Goal: Task Accomplishment & Management: Use online tool/utility

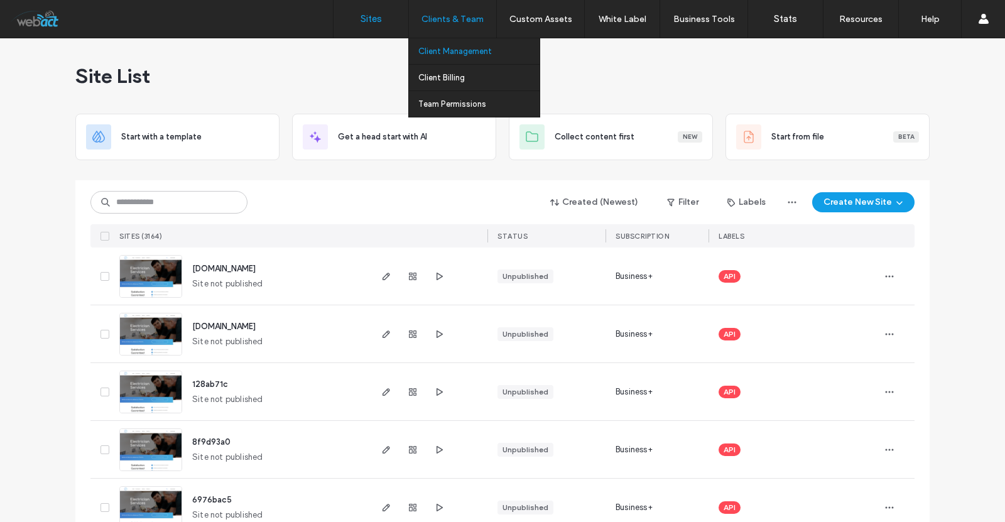
click at [445, 53] on label "Client Management" at bounding box center [454, 50] width 73 height 9
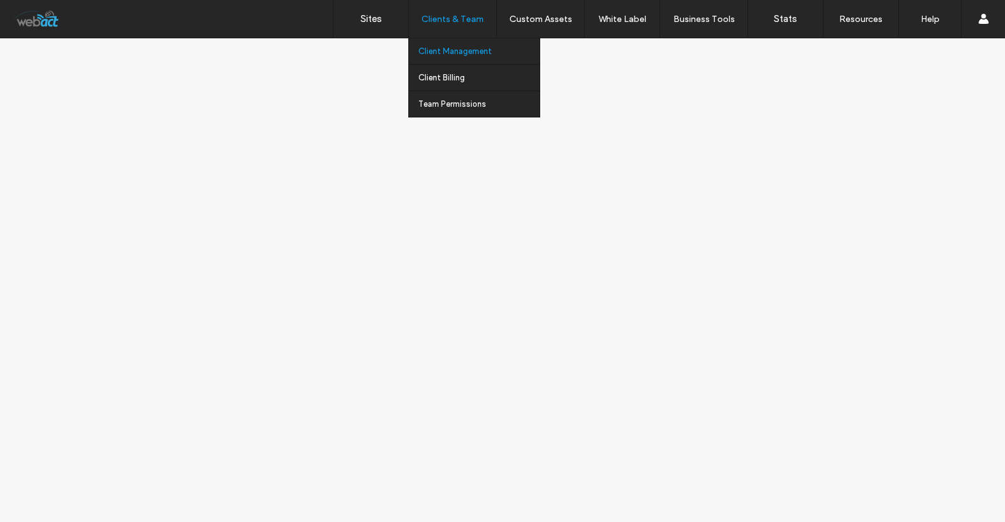
click at [435, 52] on label "Client Management" at bounding box center [454, 50] width 73 height 9
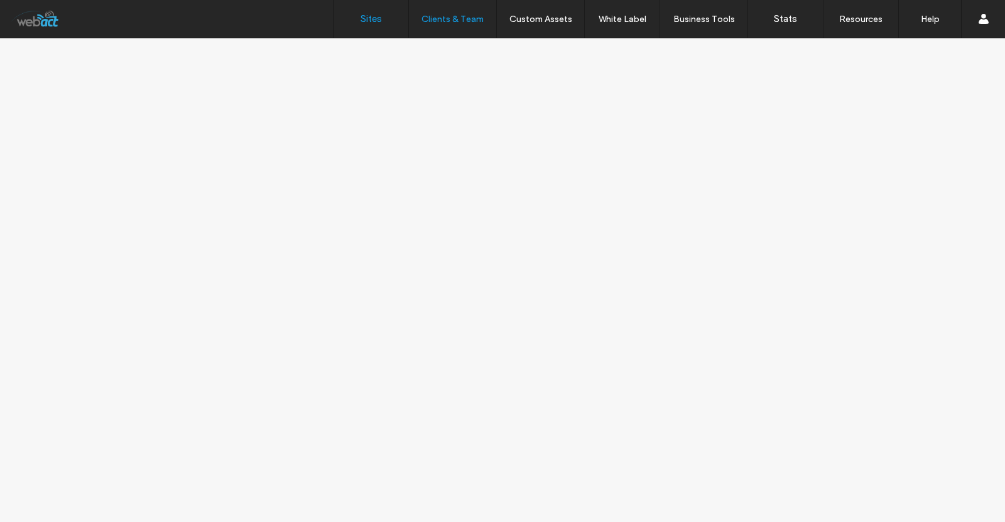
click at [355, 18] on link "Sites" at bounding box center [370, 19] width 75 height 38
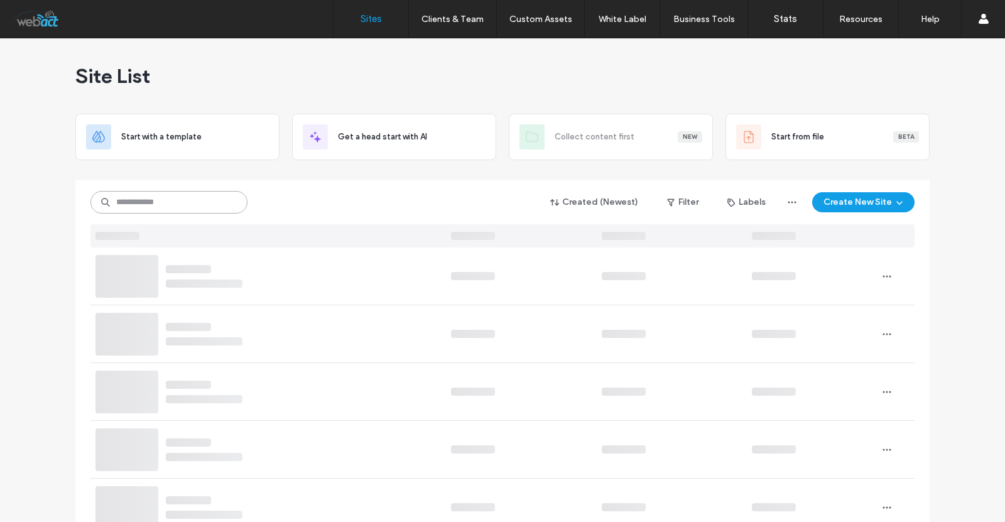
click at [178, 192] on input at bounding box center [168, 202] width 157 height 23
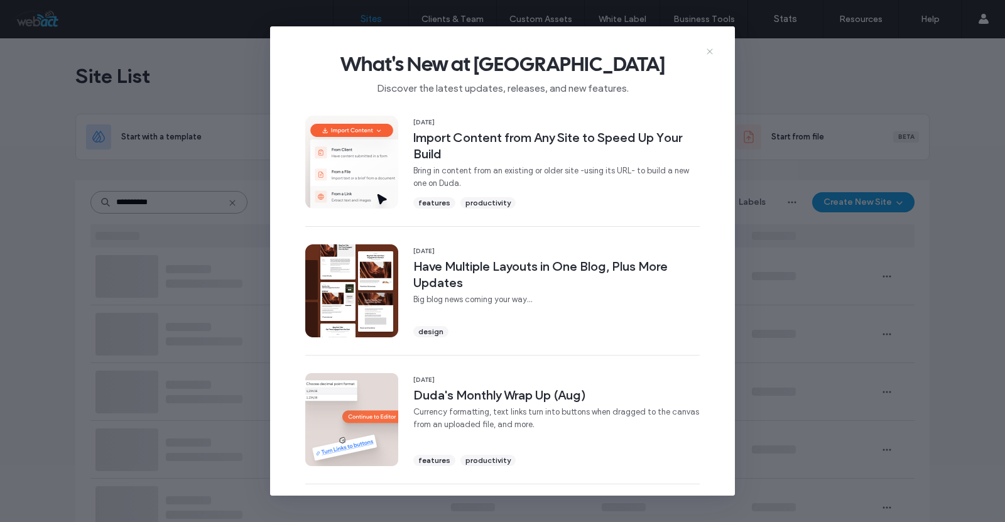
type input "**********"
click at [711, 48] on icon at bounding box center [710, 51] width 10 height 10
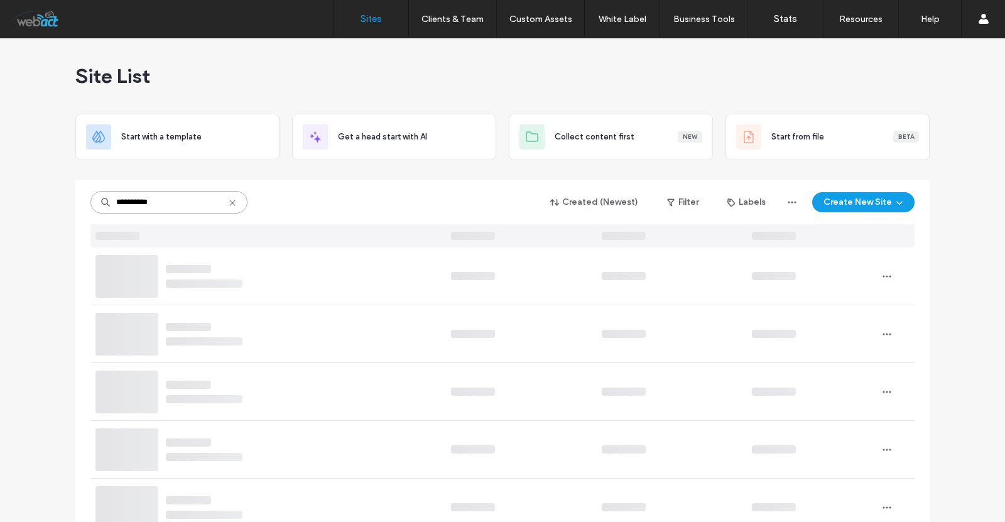
click at [183, 198] on input "**********" at bounding box center [168, 202] width 157 height 23
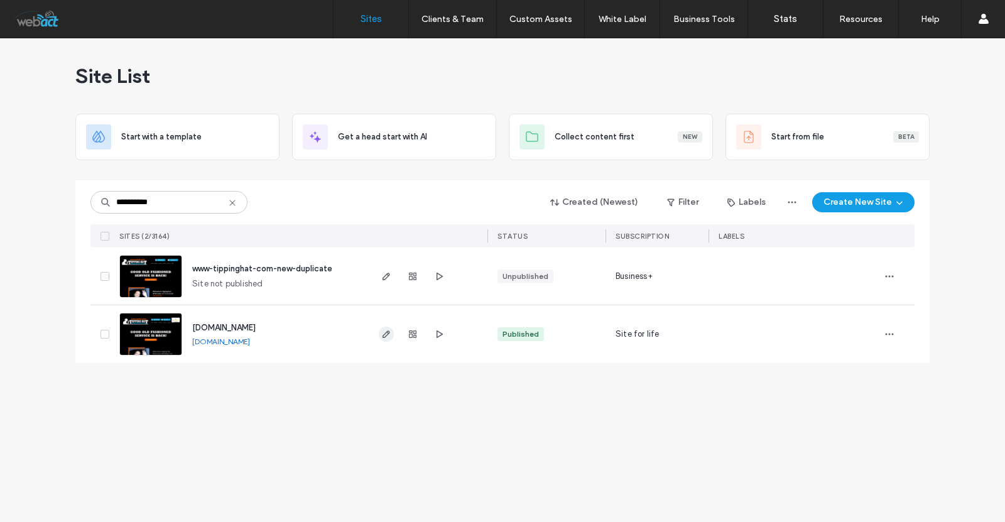
click at [386, 339] on span "button" at bounding box center [386, 334] width 15 height 15
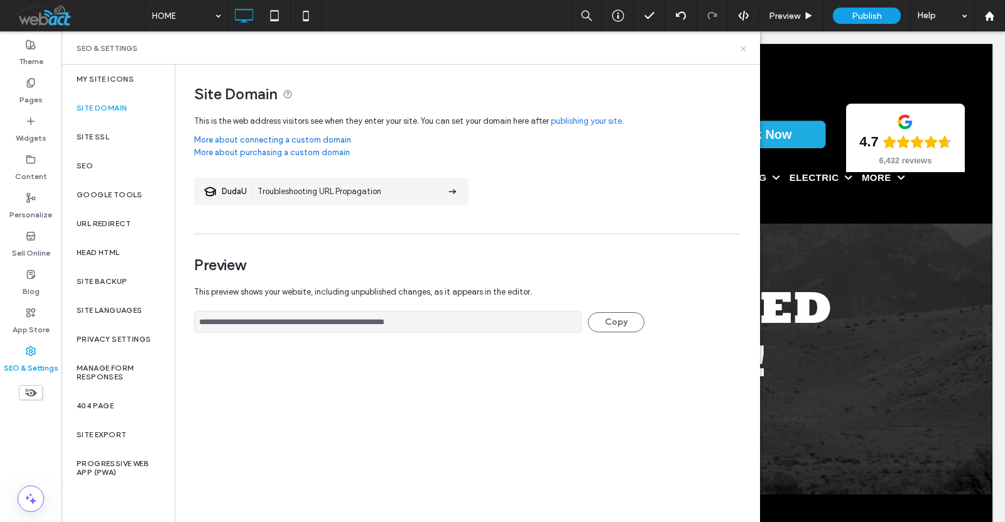
click at [746, 47] on icon at bounding box center [742, 48] width 9 height 9
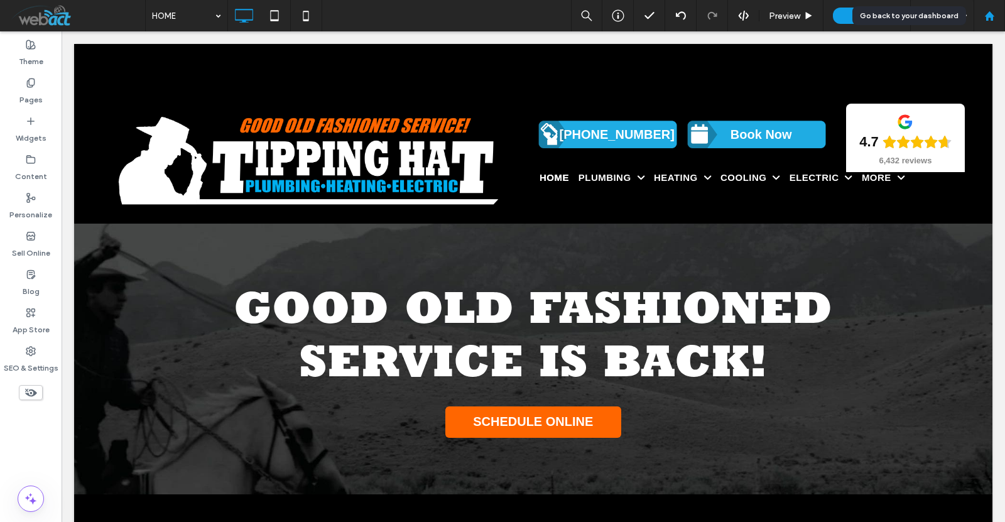
click at [997, 13] on div at bounding box center [989, 16] width 30 height 11
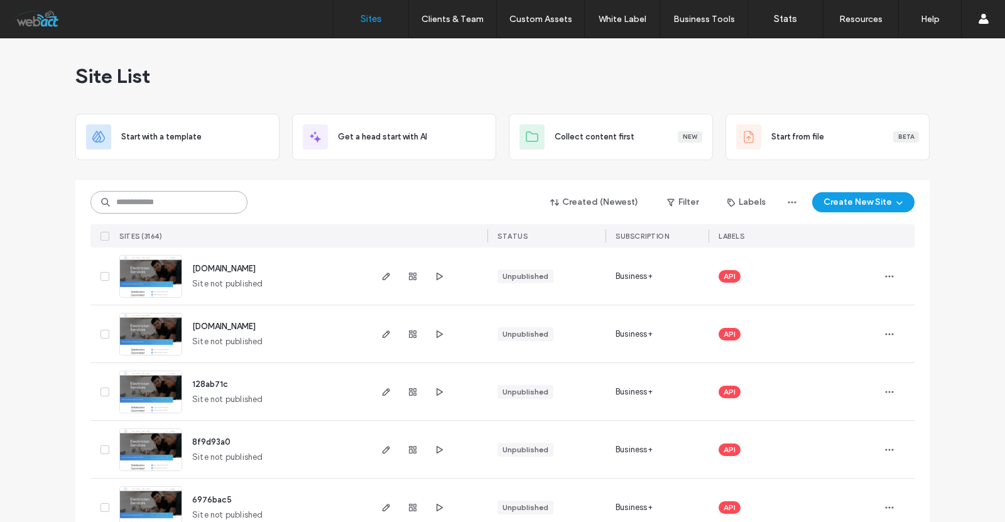
click at [139, 207] on input at bounding box center [168, 202] width 157 height 23
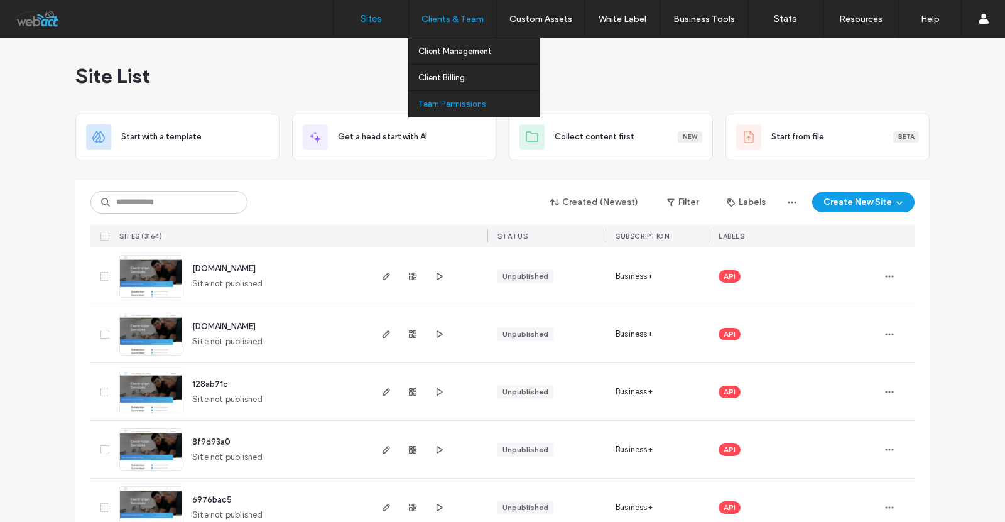
click at [473, 104] on label "Team Permissions" at bounding box center [452, 103] width 68 height 9
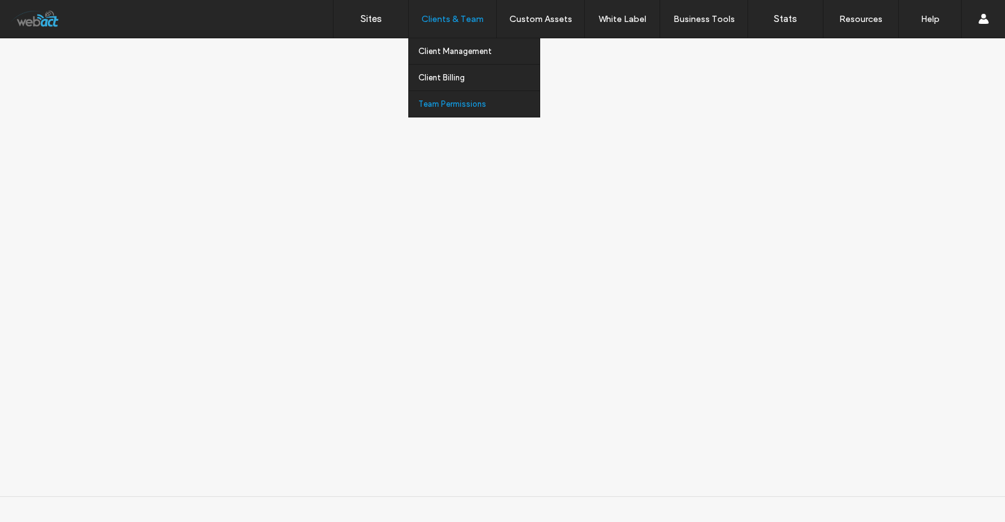
click at [449, 107] on label "Team Permissions" at bounding box center [452, 103] width 68 height 9
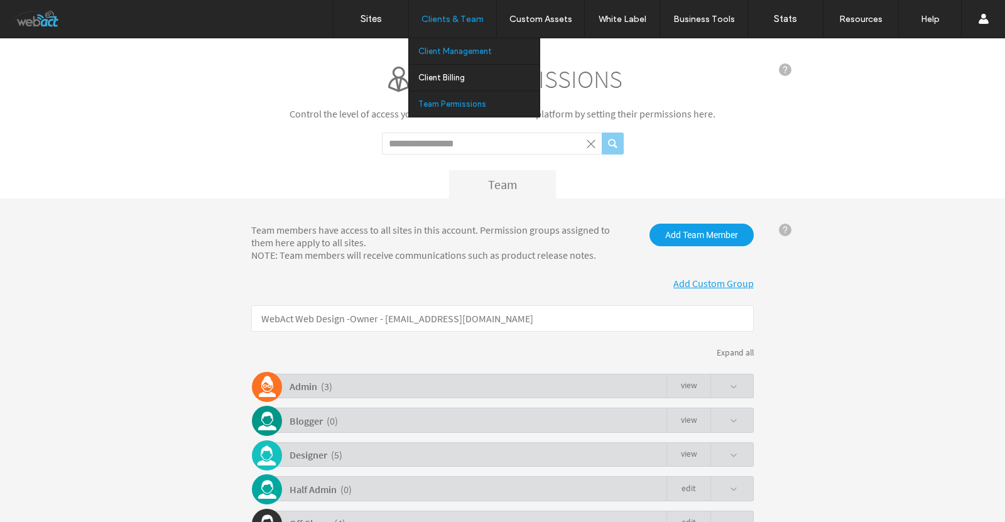
click at [453, 50] on label "Client Management" at bounding box center [454, 50] width 73 height 9
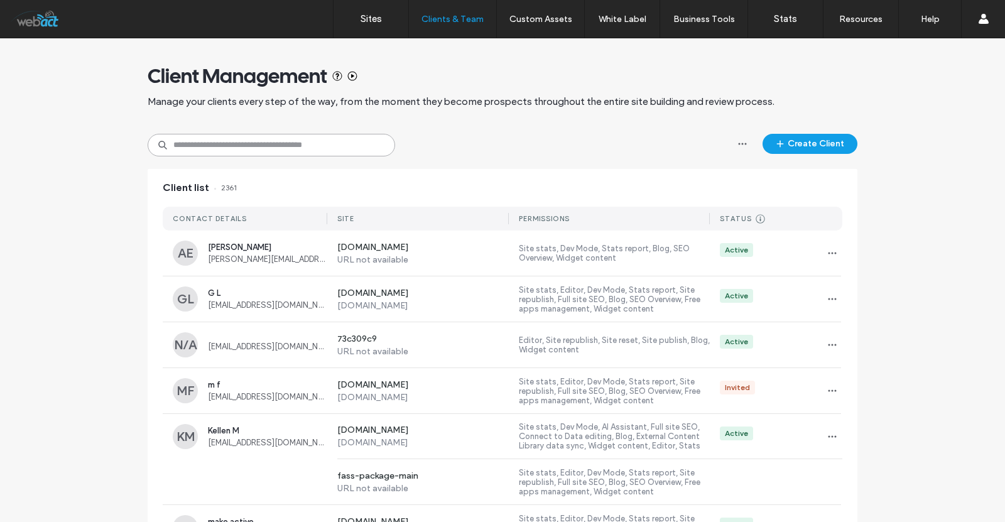
click at [273, 149] on input at bounding box center [271, 145] width 247 height 23
click at [835, 247] on span "button" at bounding box center [832, 253] width 20 height 20
click at [857, 305] on span "Manage Access" at bounding box center [872, 309] width 59 height 13
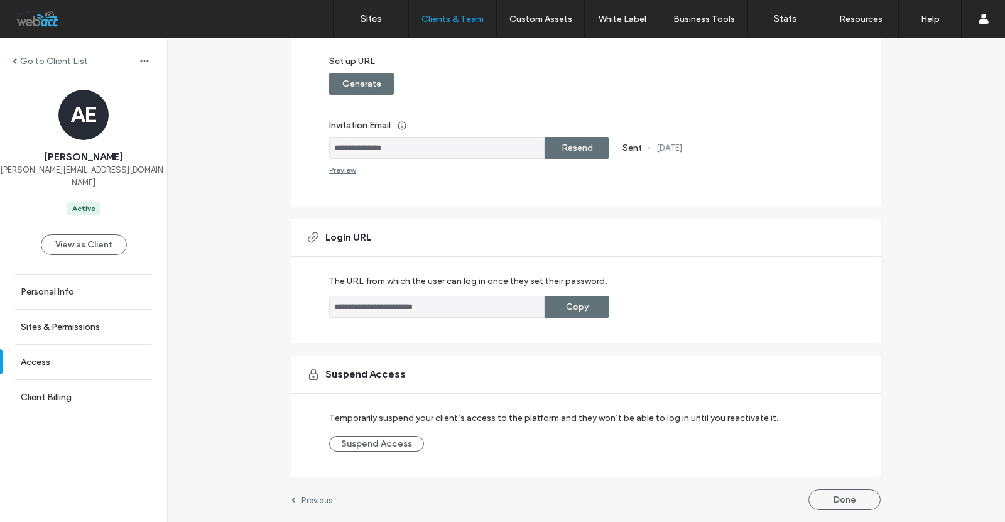
scroll to position [197, 0]
click at [385, 444] on button "Suspend Access" at bounding box center [376, 444] width 95 height 16
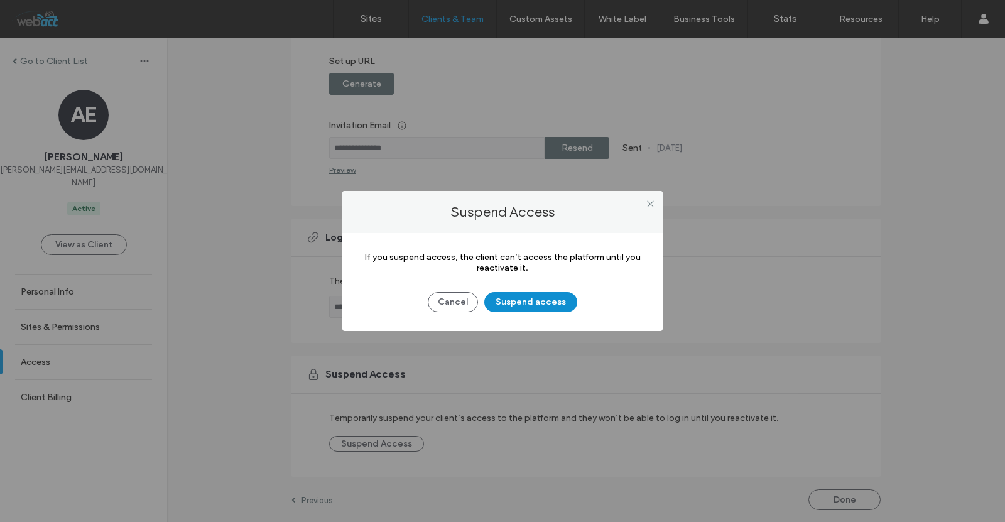
click at [555, 303] on button "Suspend access" at bounding box center [530, 302] width 93 height 20
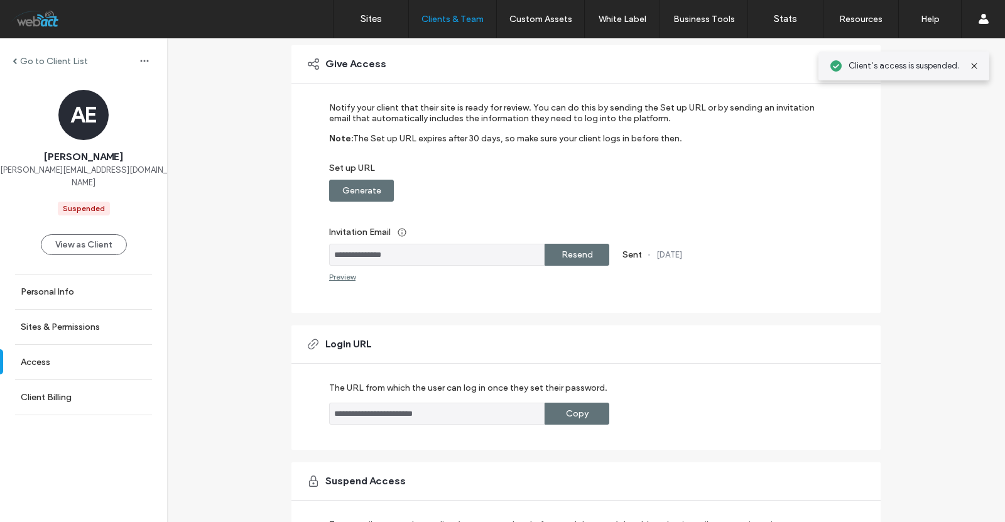
scroll to position [0, 0]
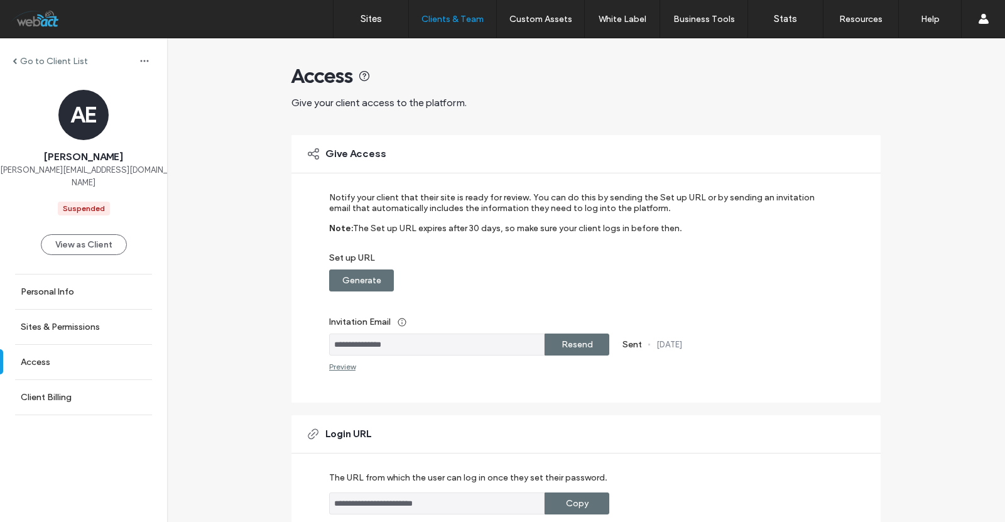
click at [42, 62] on label "Go to Client List" at bounding box center [54, 61] width 68 height 11
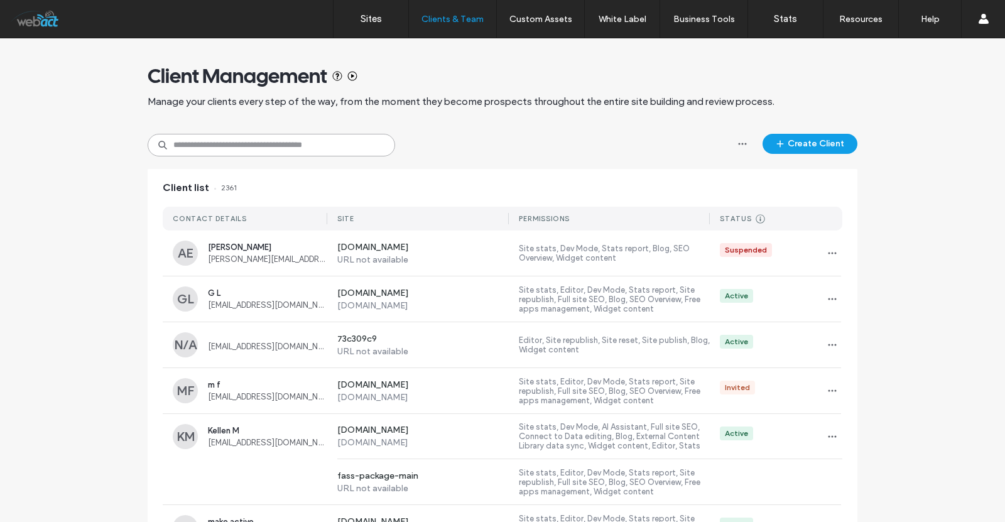
click at [274, 136] on input at bounding box center [271, 145] width 247 height 23
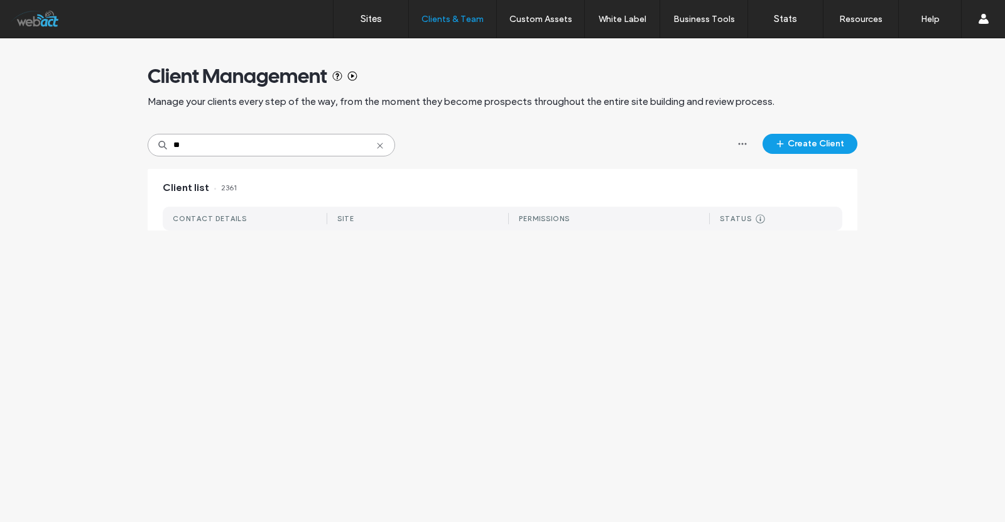
type input "*"
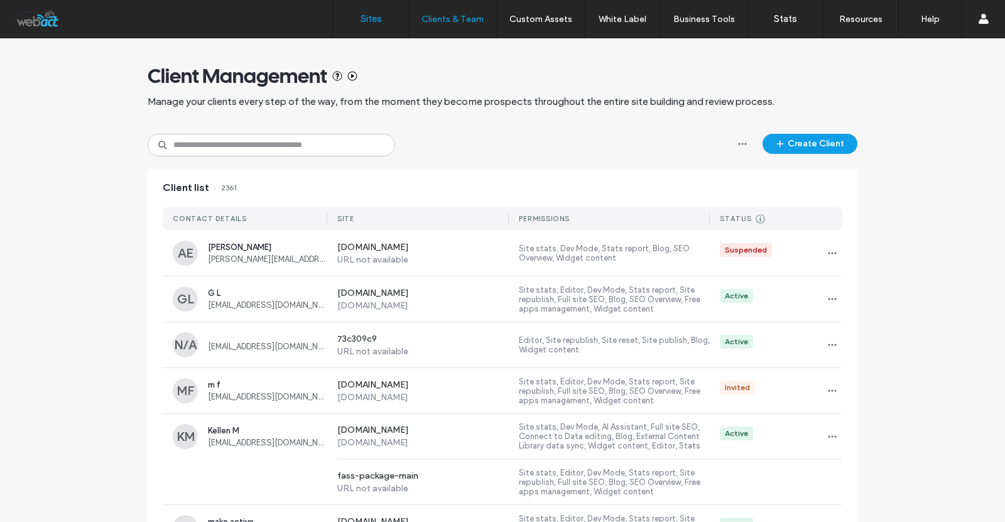
click at [389, 21] on link "Sites" at bounding box center [370, 19] width 75 height 38
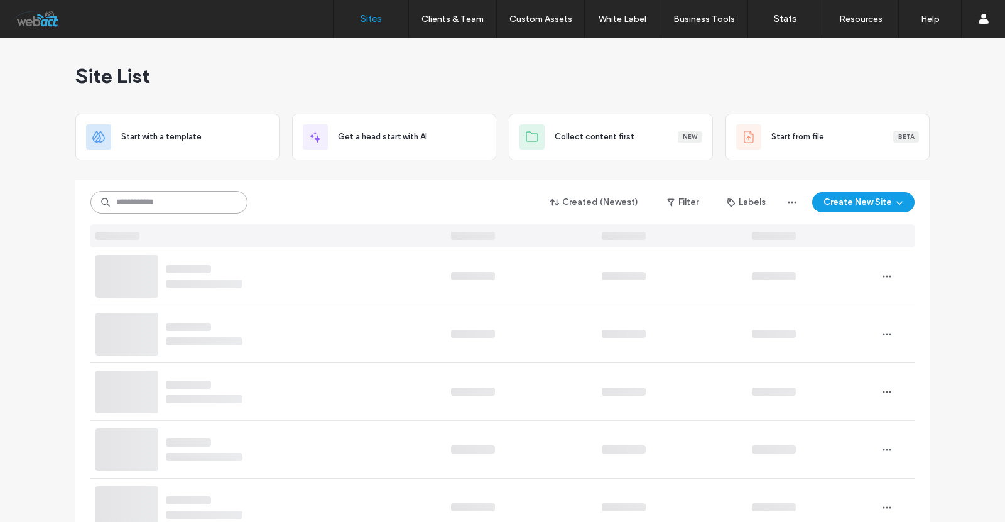
click at [185, 197] on input at bounding box center [168, 202] width 157 height 23
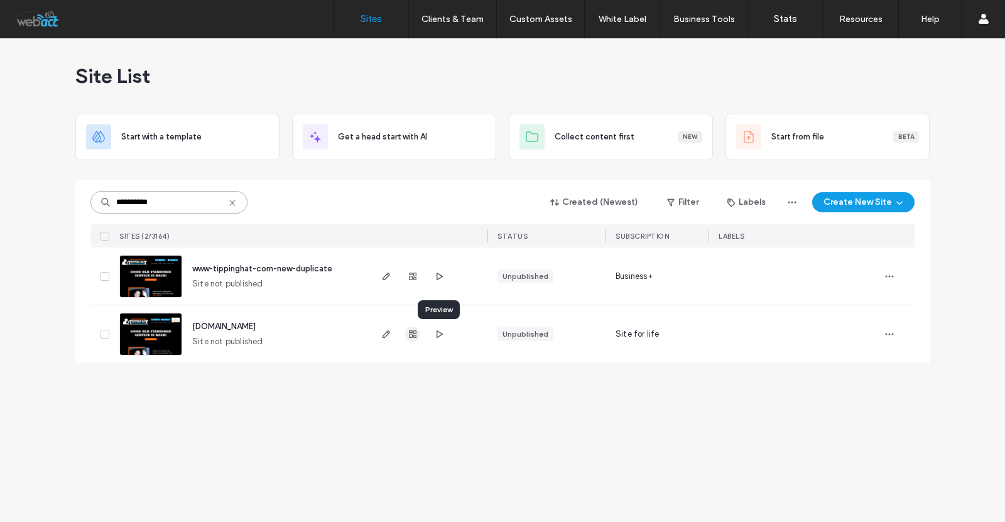
type input "**********"
click at [413, 338] on icon "button" at bounding box center [413, 334] width 10 height 10
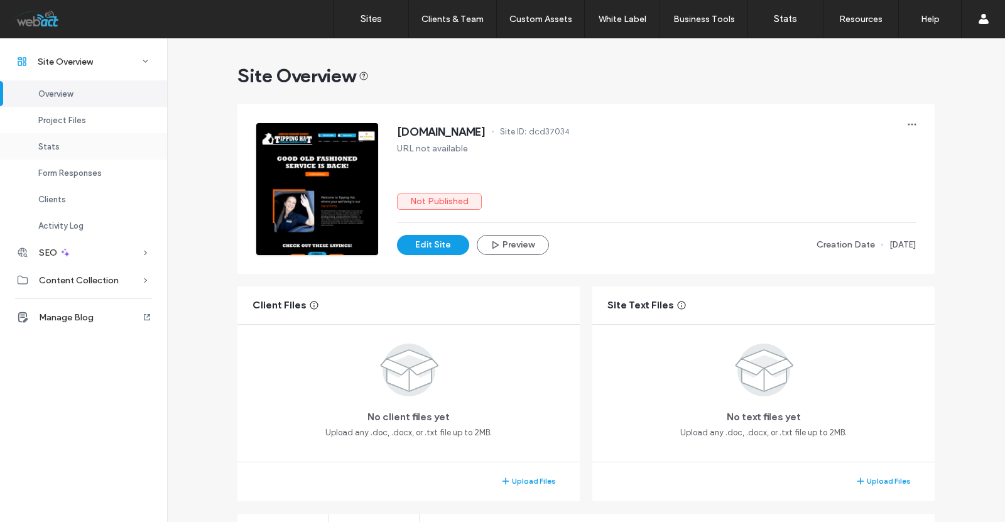
click at [62, 149] on div "Stats" at bounding box center [83, 146] width 167 height 26
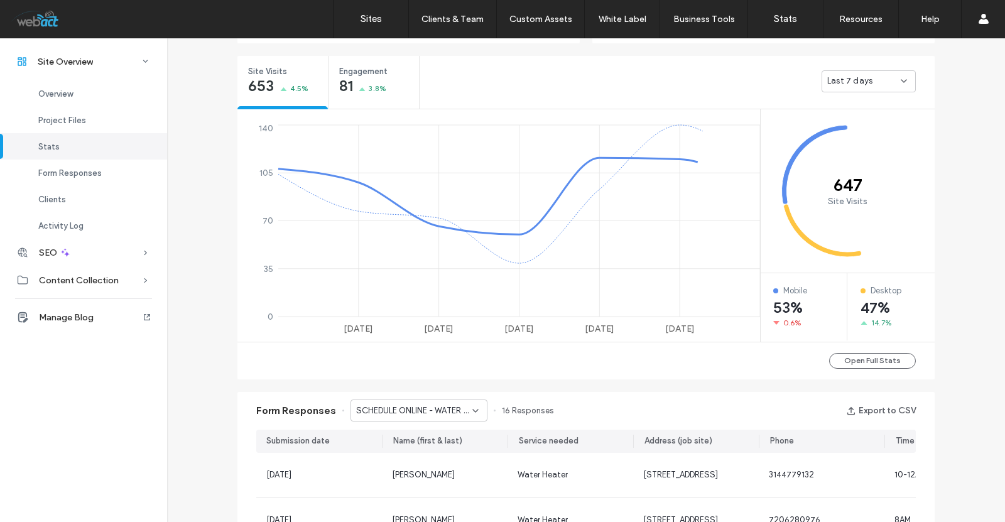
scroll to position [470, 0]
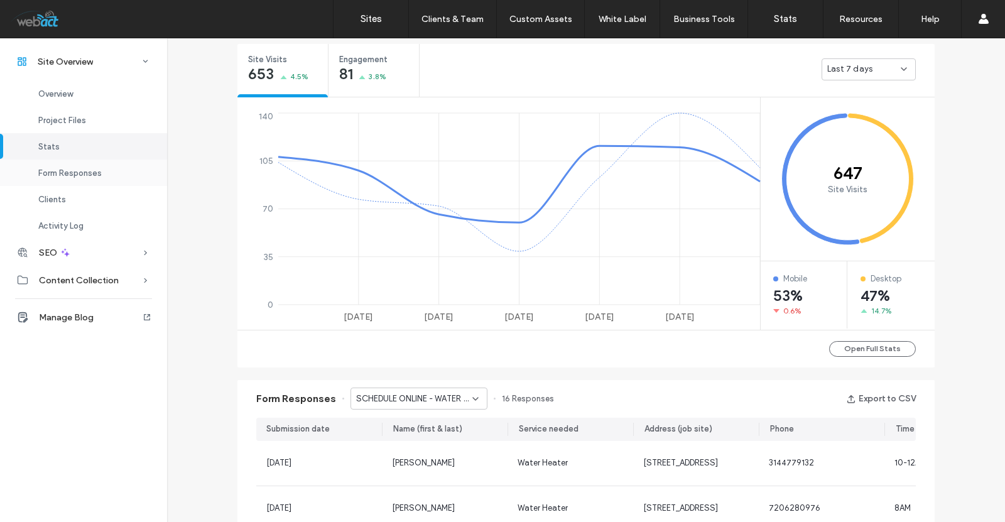
click at [94, 171] on span "Form Responses" at bounding box center [69, 172] width 63 height 9
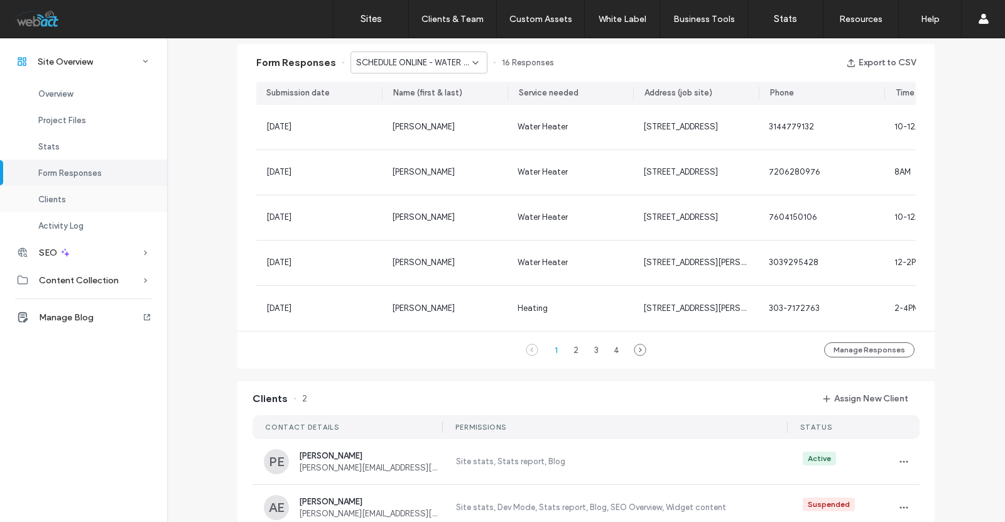
click at [69, 197] on div "Clients" at bounding box center [83, 199] width 167 height 26
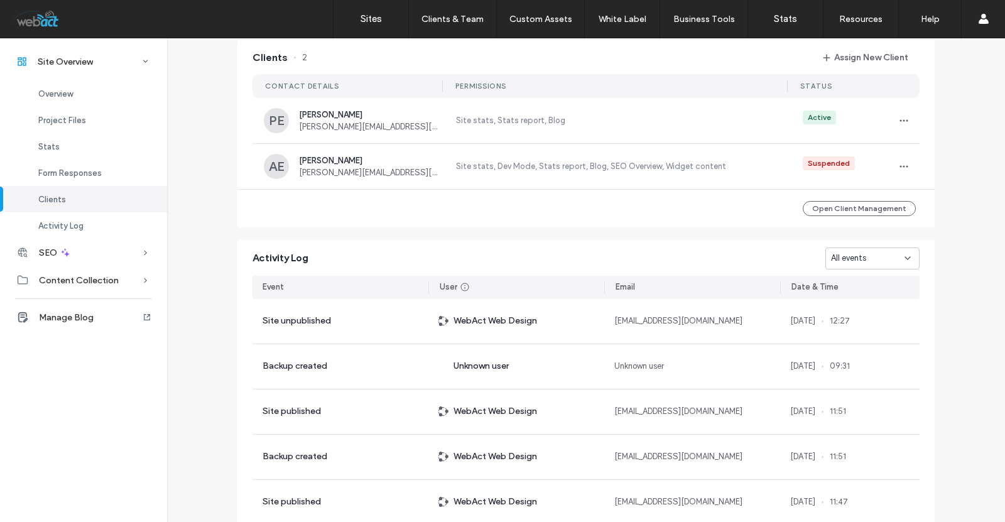
scroll to position [1150, 0]
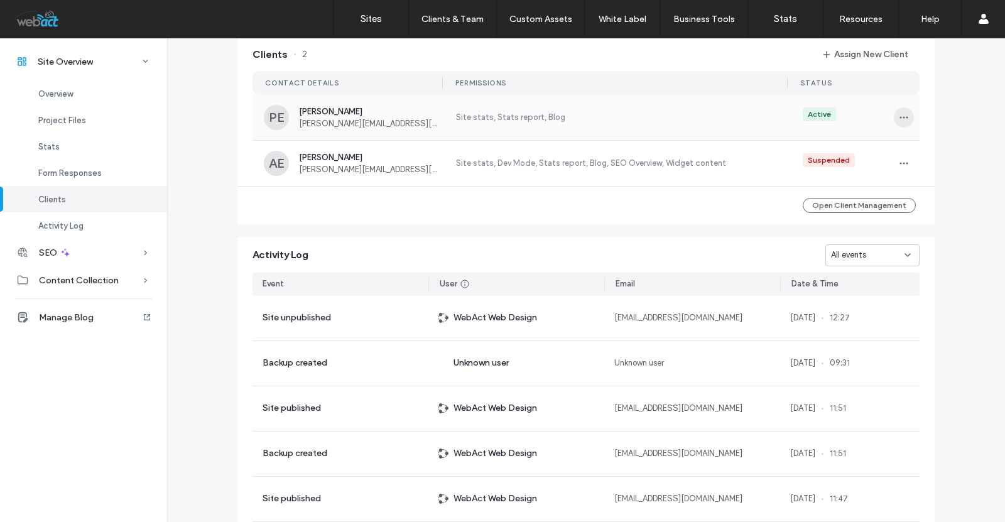
click at [901, 122] on icon "button" at bounding box center [904, 117] width 10 height 10
click at [929, 176] on span "Manage Access" at bounding box center [944, 181] width 59 height 13
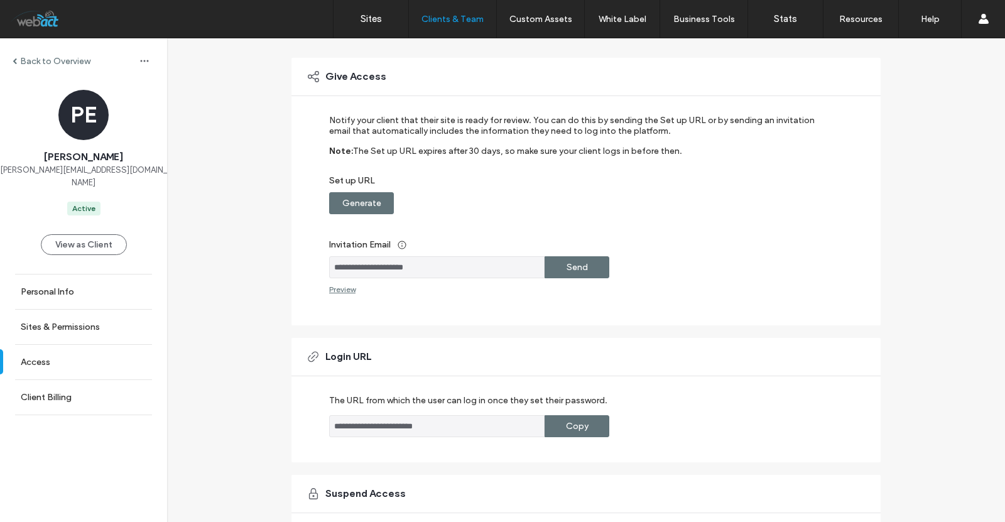
scroll to position [167, 0]
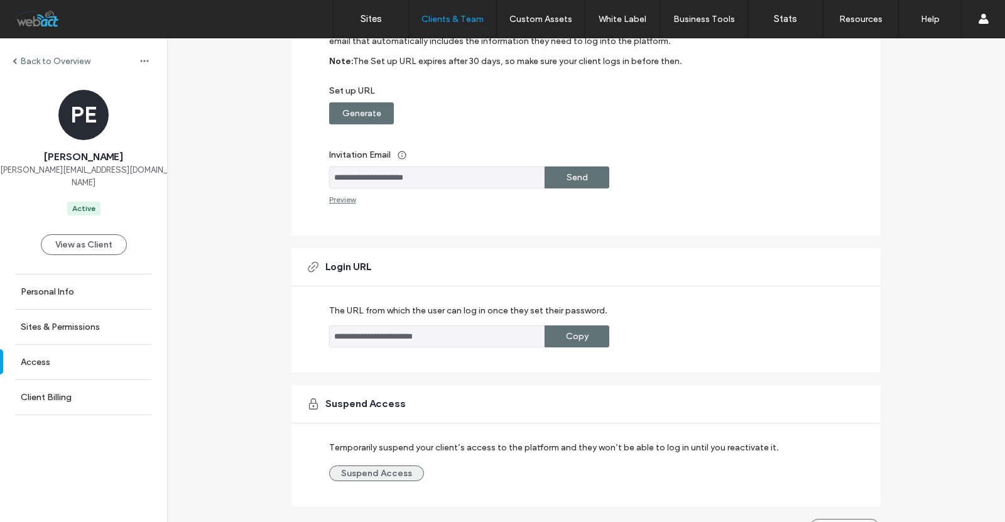
click at [388, 472] on button "Suspend Access" at bounding box center [376, 473] width 95 height 16
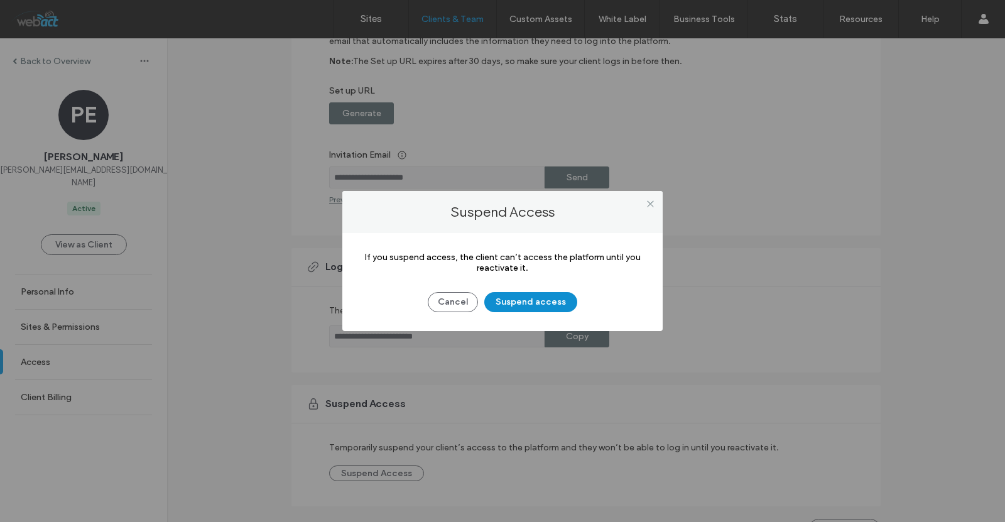
click at [524, 294] on button "Suspend access" at bounding box center [530, 302] width 93 height 20
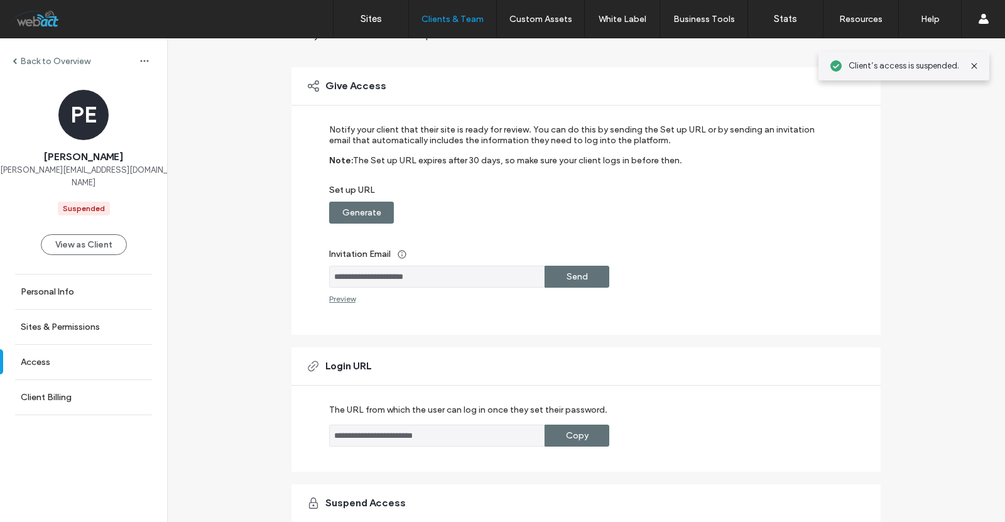
scroll to position [0, 0]
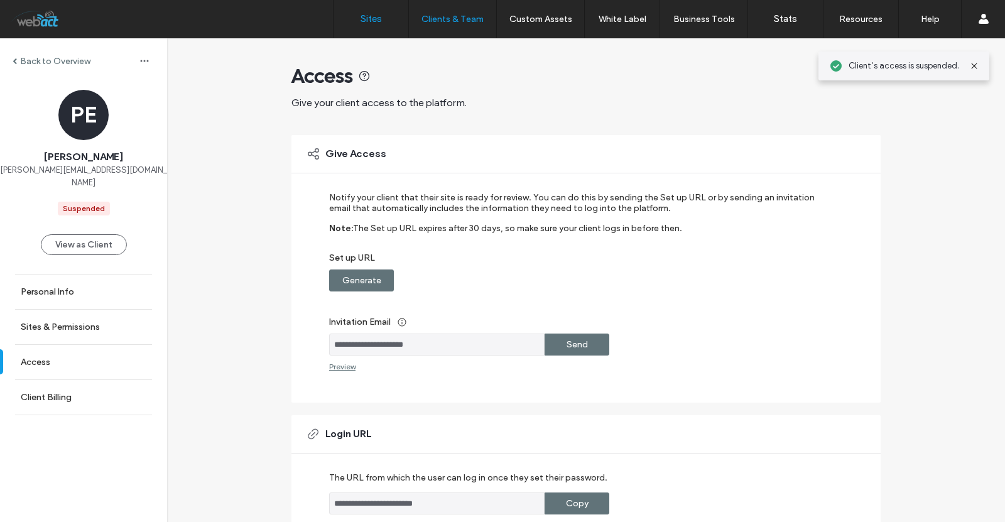
click at [372, 18] on label "Sites" at bounding box center [370, 18] width 21 height 11
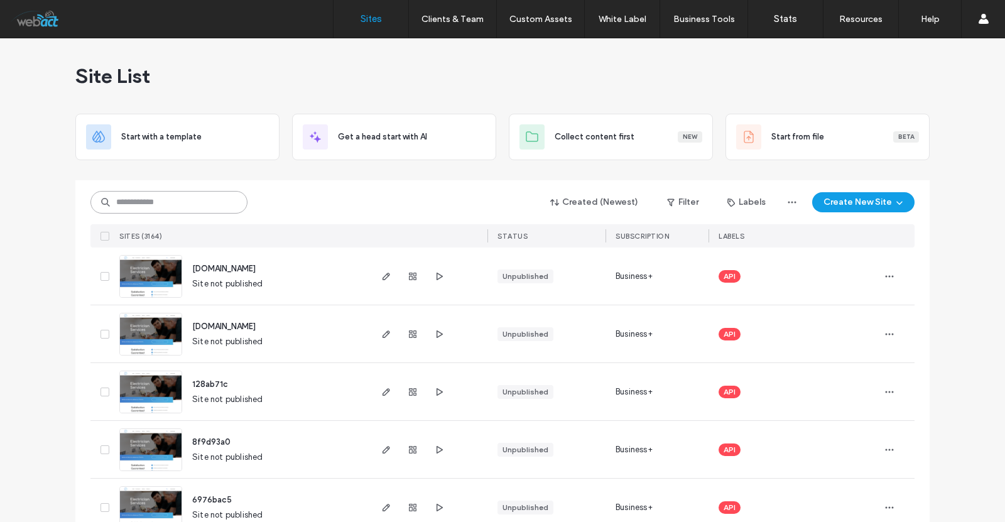
click at [187, 199] on input at bounding box center [168, 202] width 157 height 23
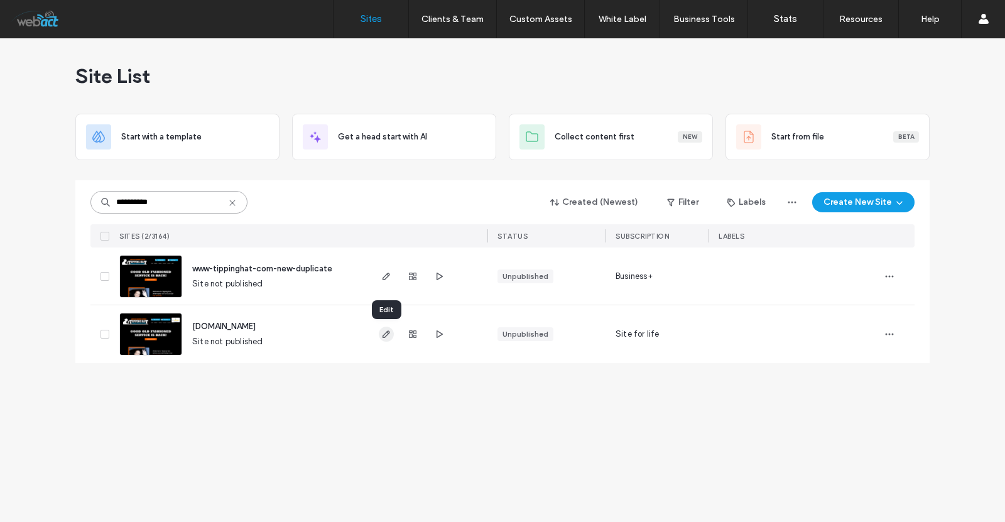
type input "**********"
click at [388, 340] on span "button" at bounding box center [386, 334] width 15 height 15
click at [522, 325] on div "Unpublished" at bounding box center [546, 334] width 118 height 58
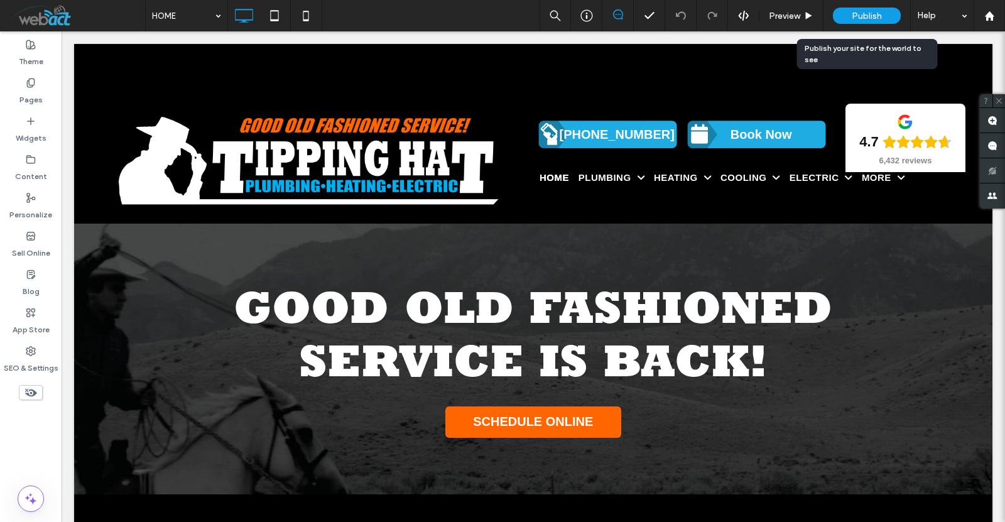
click at [886, 14] on div "Publish" at bounding box center [867, 16] width 68 height 16
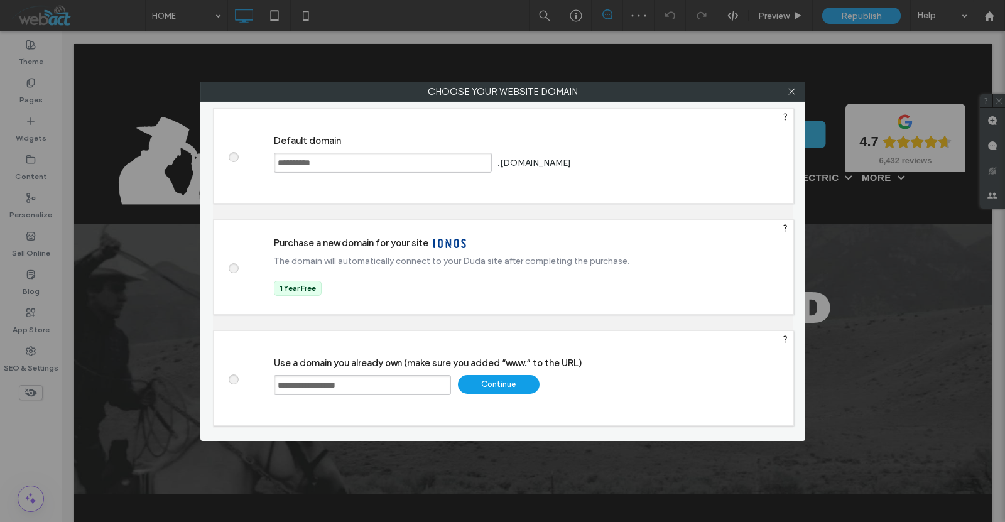
click at [517, 378] on div "Continue" at bounding box center [499, 384] width 82 height 19
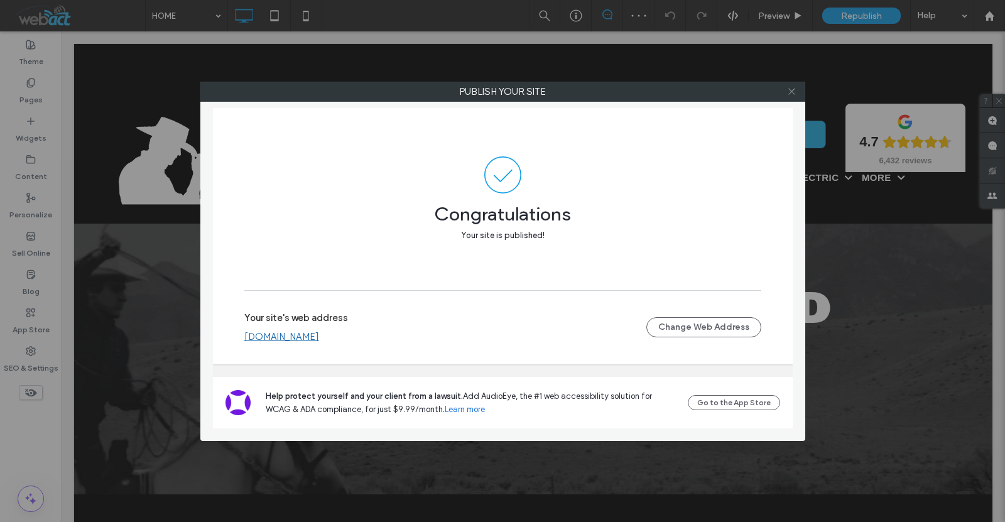
click at [794, 90] on icon at bounding box center [791, 91] width 9 height 9
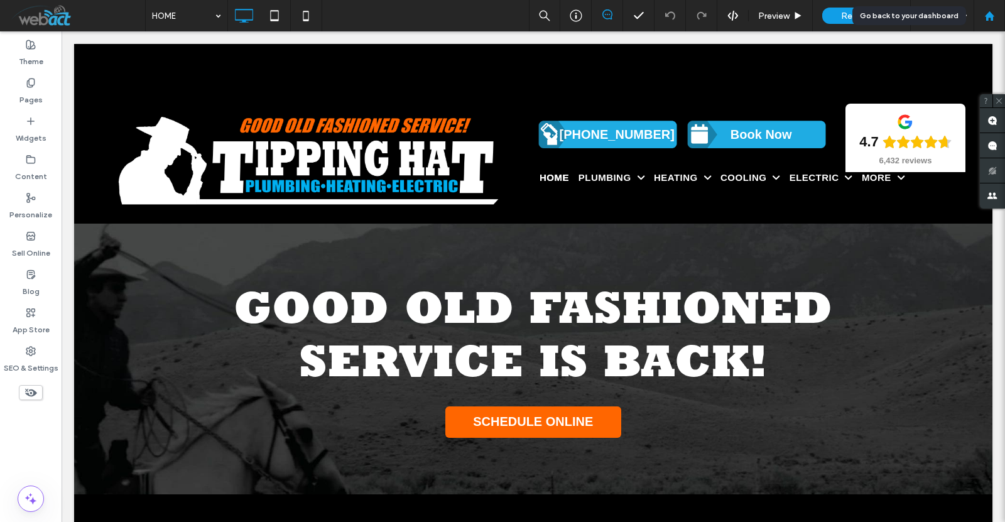
click at [985, 21] on div at bounding box center [988, 15] width 31 height 31
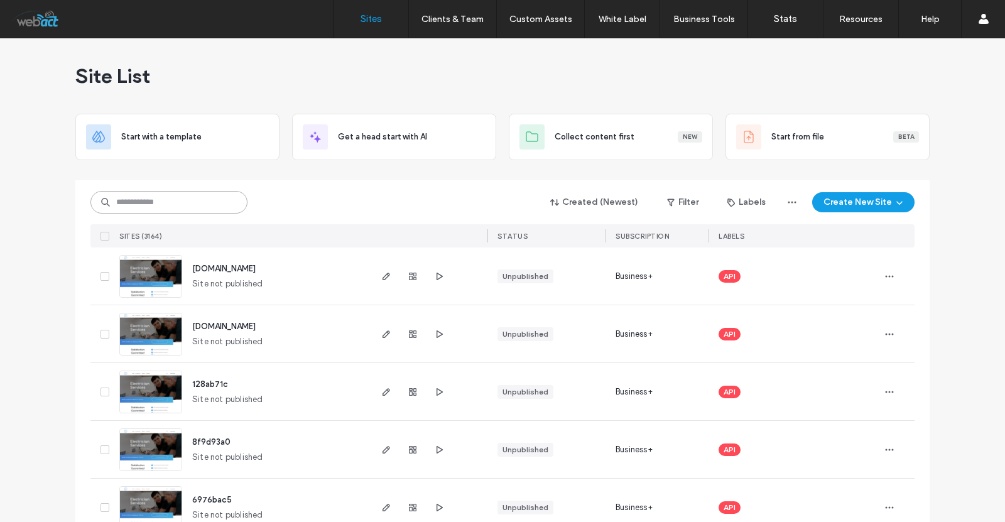
drag, startPoint x: 146, startPoint y: 192, endPoint x: 152, endPoint y: 193, distance: 6.3
click at [146, 192] on input at bounding box center [168, 202] width 157 height 23
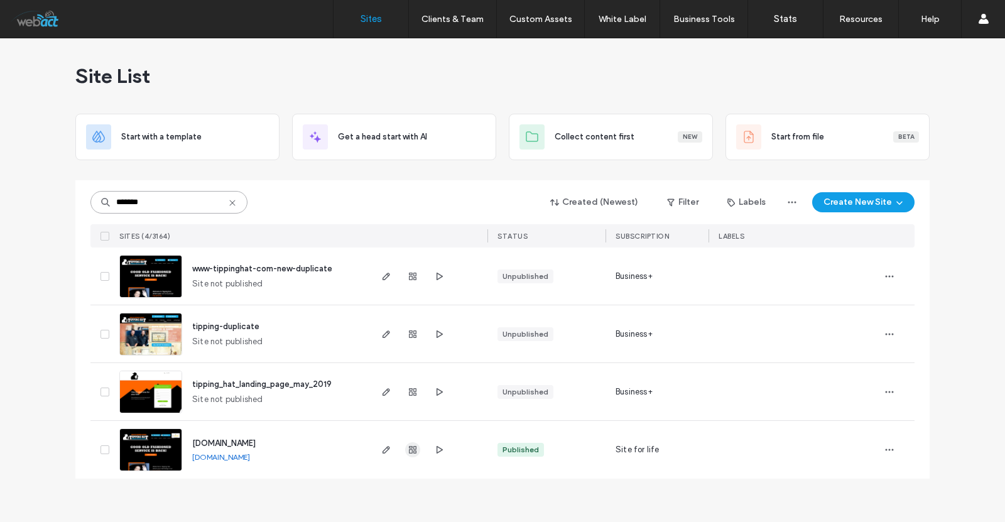
type input "*******"
click at [418, 450] on span "button" at bounding box center [412, 449] width 15 height 15
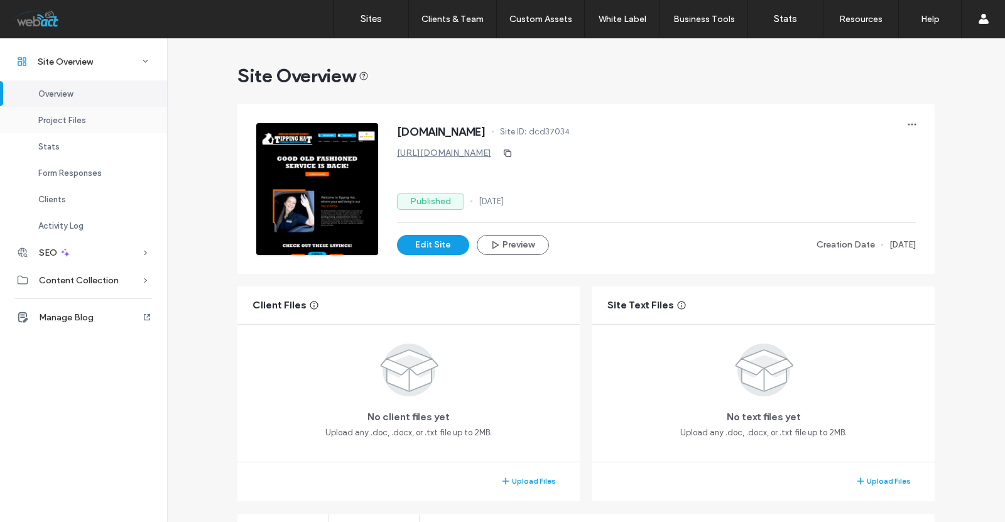
click at [68, 116] on span "Project Files" at bounding box center [62, 120] width 48 height 9
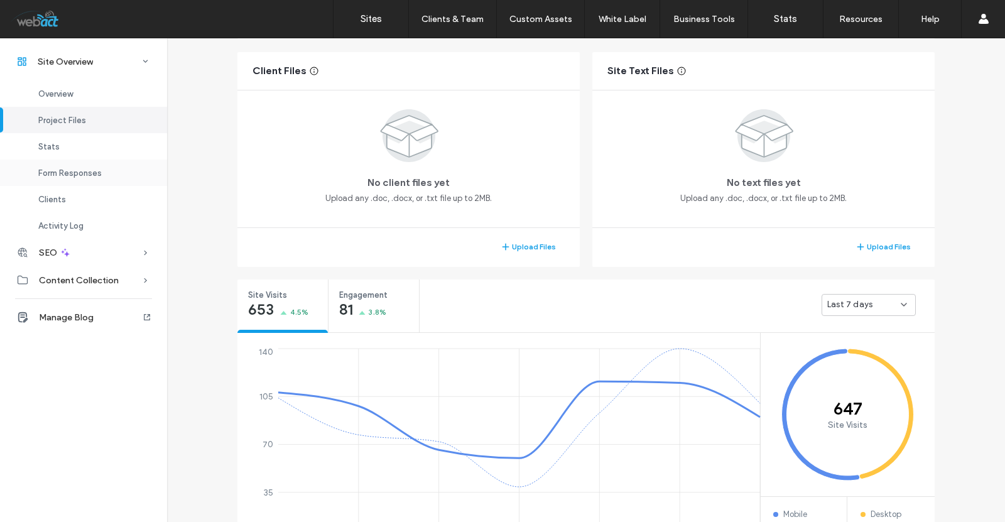
scroll to position [242, 0]
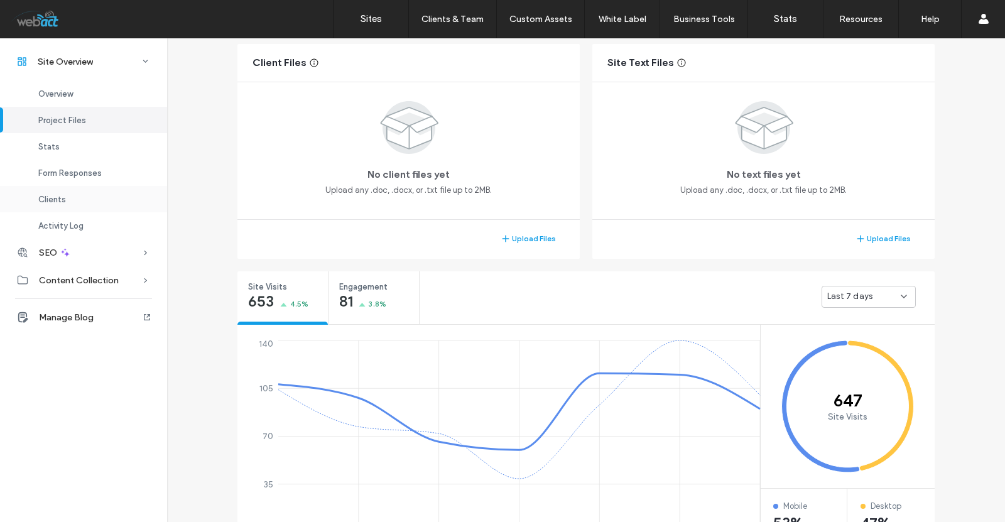
click at [71, 198] on div "Clients" at bounding box center [83, 199] width 167 height 26
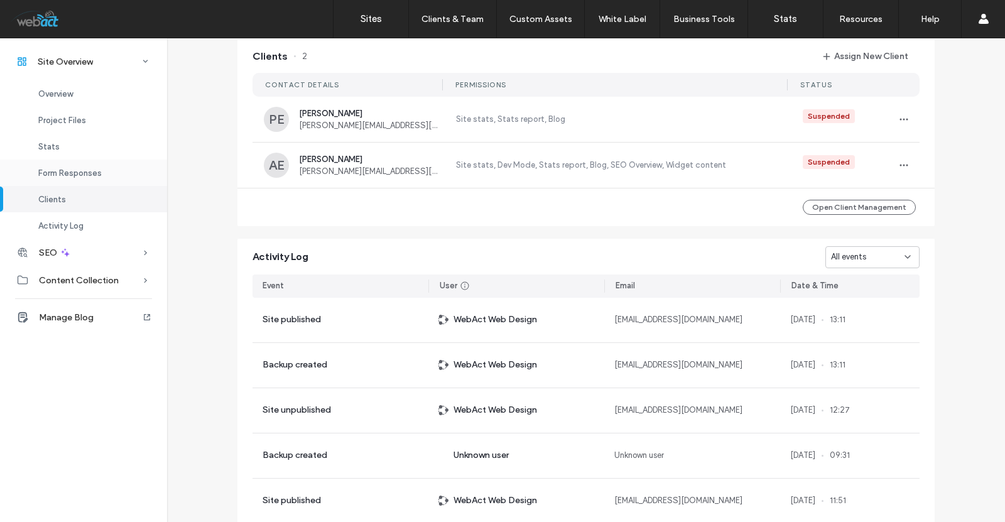
scroll to position [1150, 0]
click at [904, 122] on span "button" at bounding box center [904, 117] width 20 height 20
click at [941, 172] on div "Manage Access" at bounding box center [946, 181] width 112 height 24
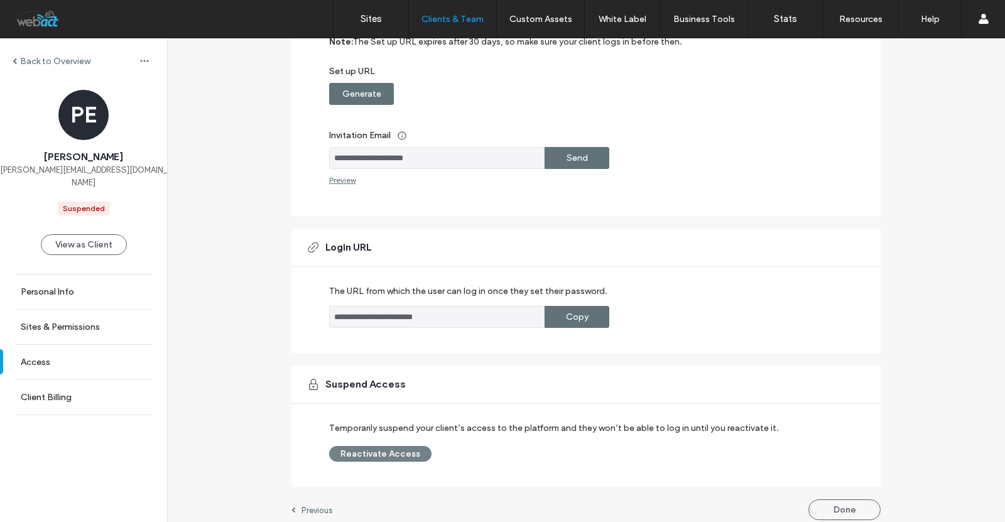
scroll to position [197, 0]
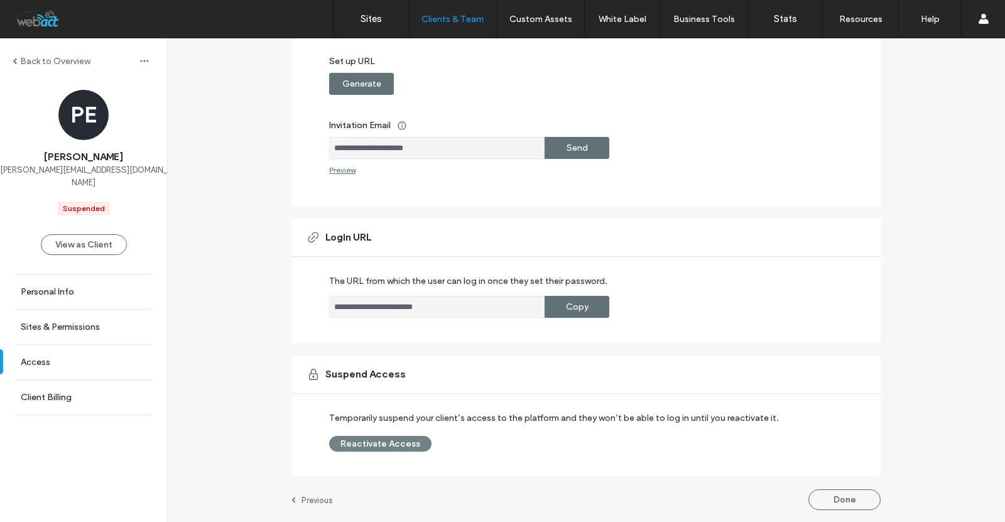
click at [391, 439] on button "Reactivate Access" at bounding box center [380, 444] width 102 height 16
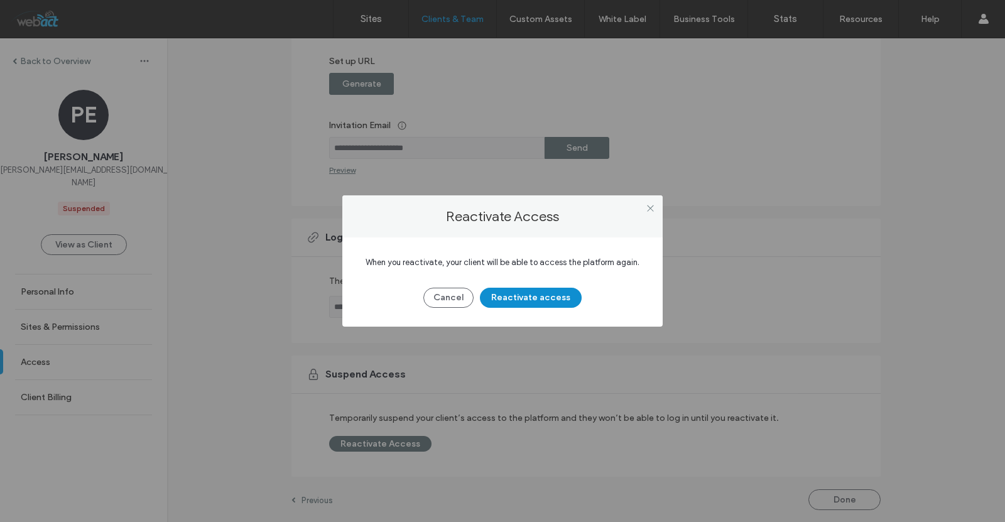
click at [555, 295] on button "Reactivate access" at bounding box center [531, 298] width 102 height 20
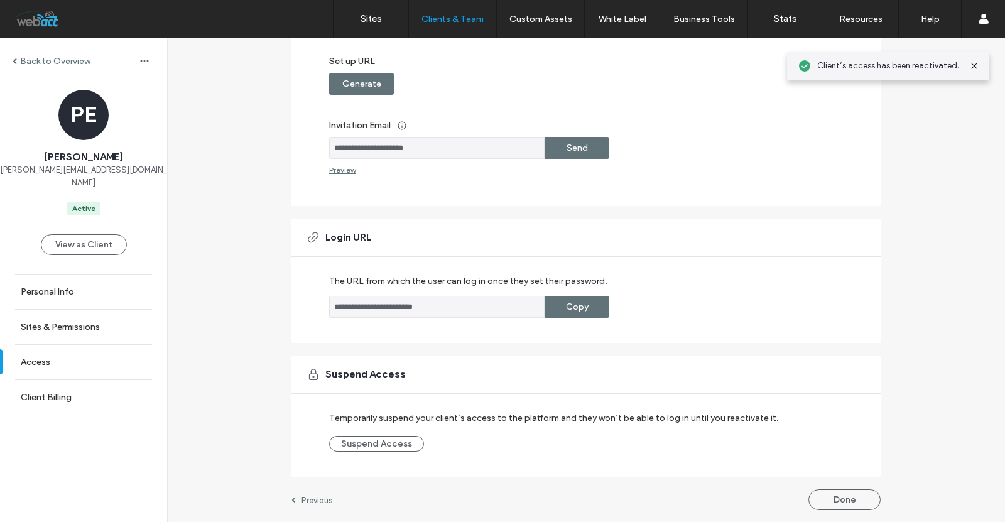
click at [45, 60] on label "Back to Overview" at bounding box center [55, 61] width 70 height 11
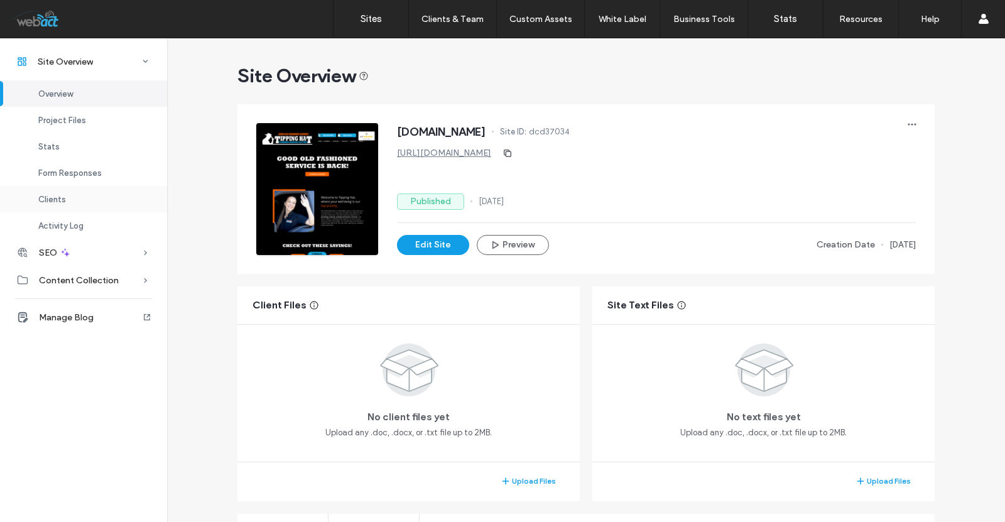
click at [87, 201] on div "Clients" at bounding box center [83, 199] width 167 height 26
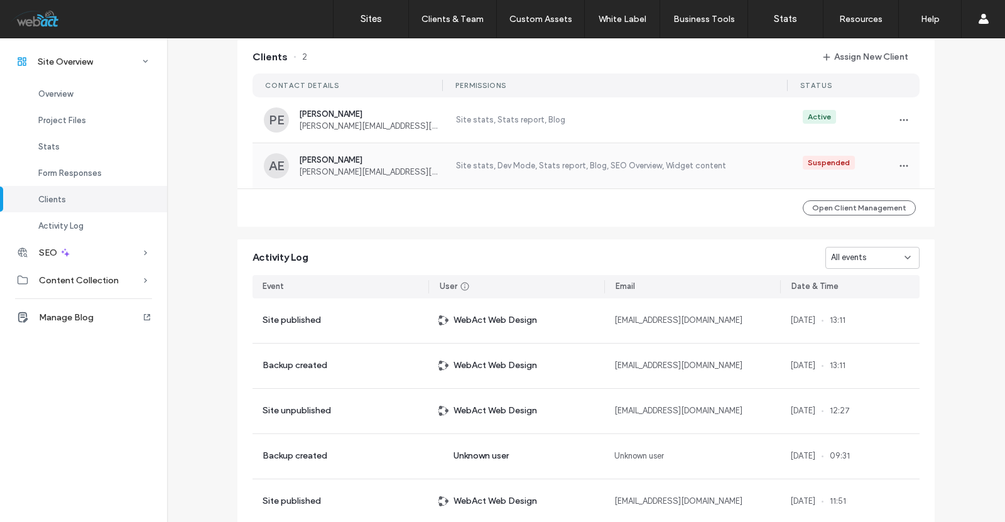
scroll to position [1150, 0]
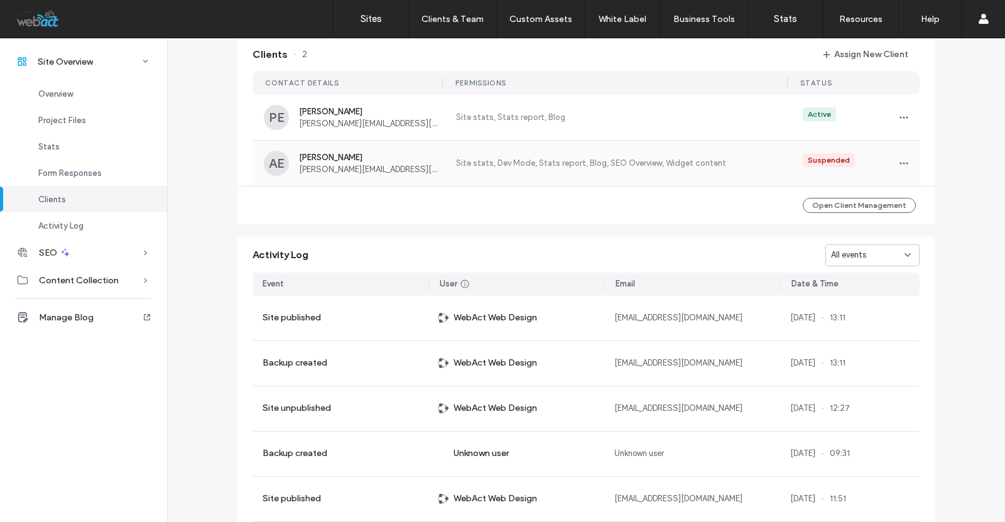
click at [829, 166] on div "Suspended" at bounding box center [829, 159] width 42 height 11
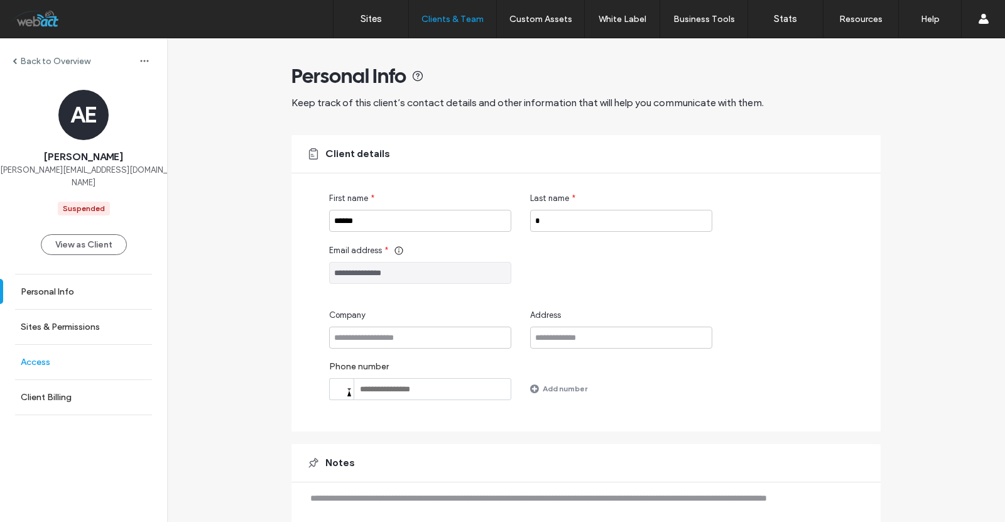
click at [51, 352] on link "Access" at bounding box center [83, 362] width 167 height 35
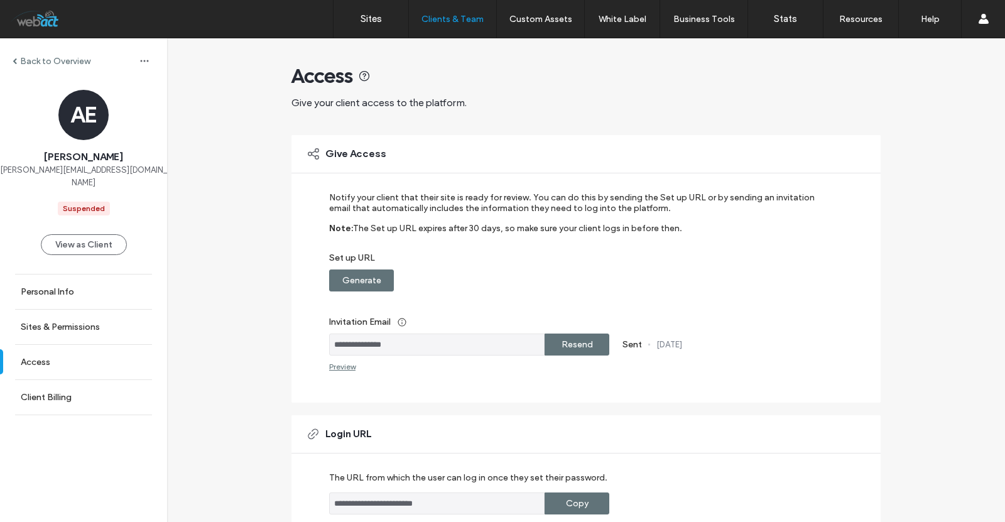
scroll to position [197, 0]
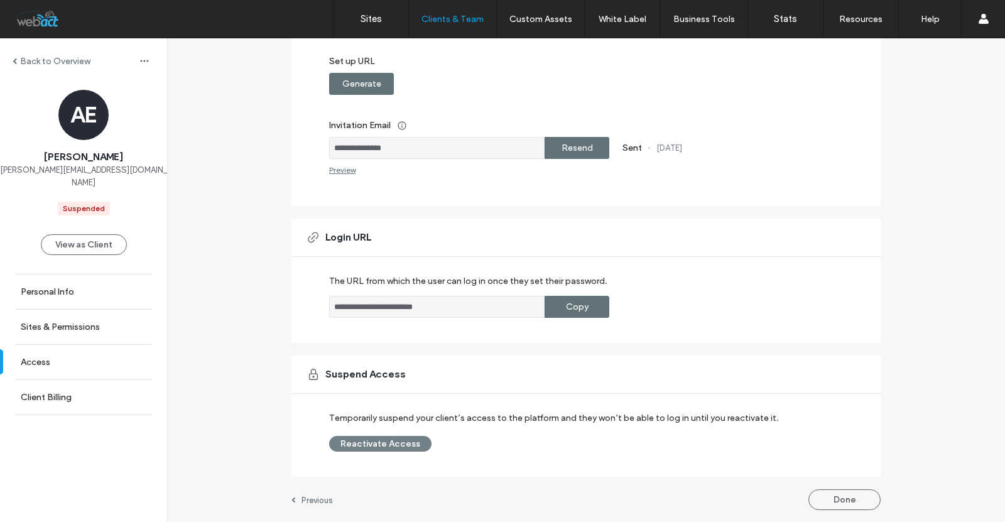
click at [352, 442] on button "Reactivate Access" at bounding box center [380, 444] width 102 height 16
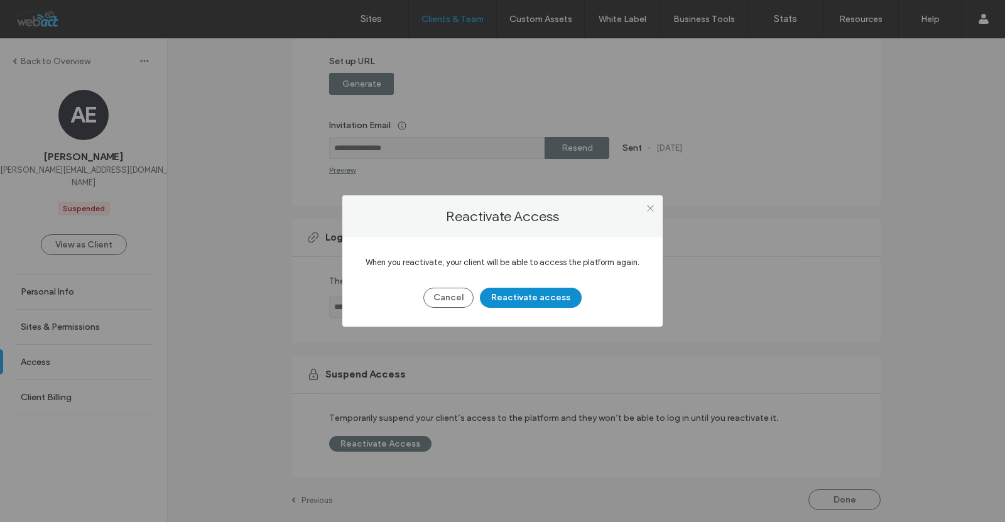
click at [543, 293] on button "Reactivate access" at bounding box center [531, 298] width 102 height 20
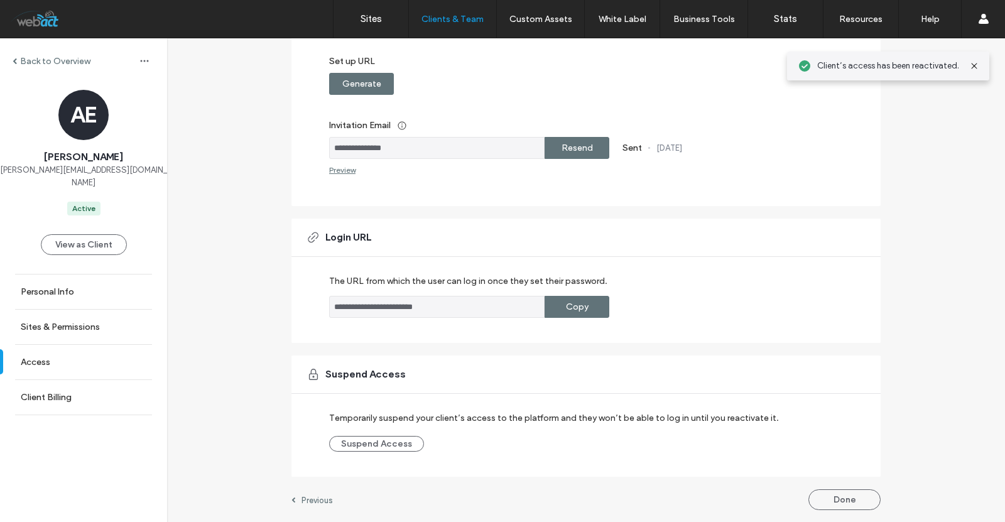
scroll to position [0, 0]
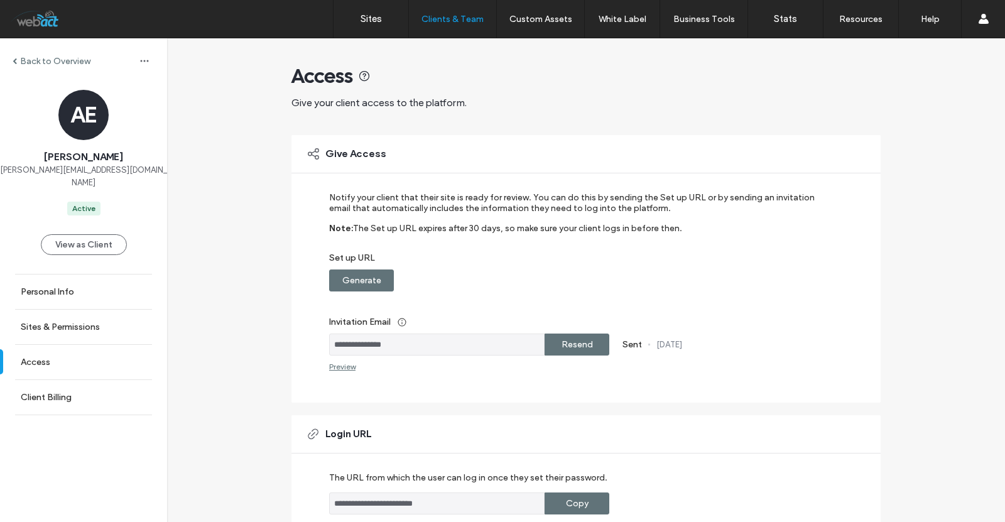
click at [45, 65] on label "Back to Overview" at bounding box center [55, 61] width 70 height 11
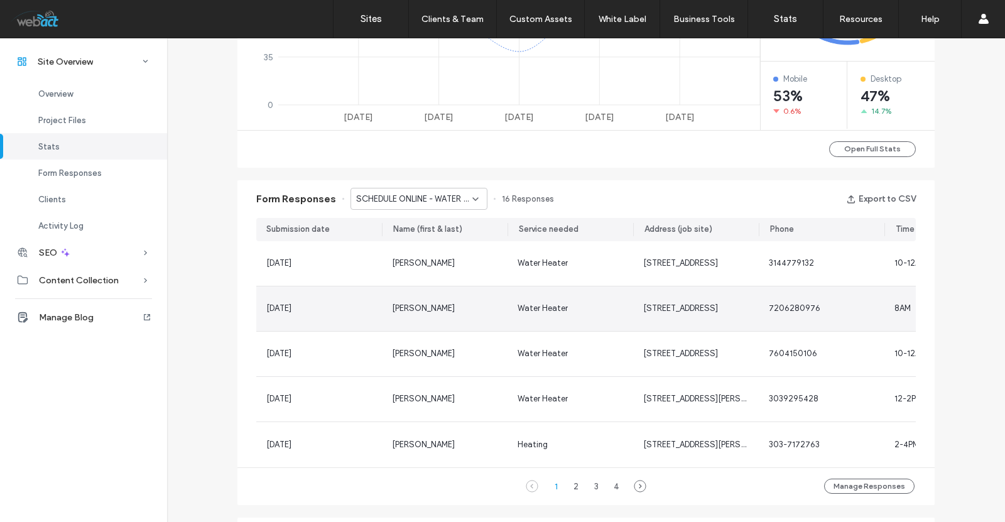
scroll to position [921, 0]
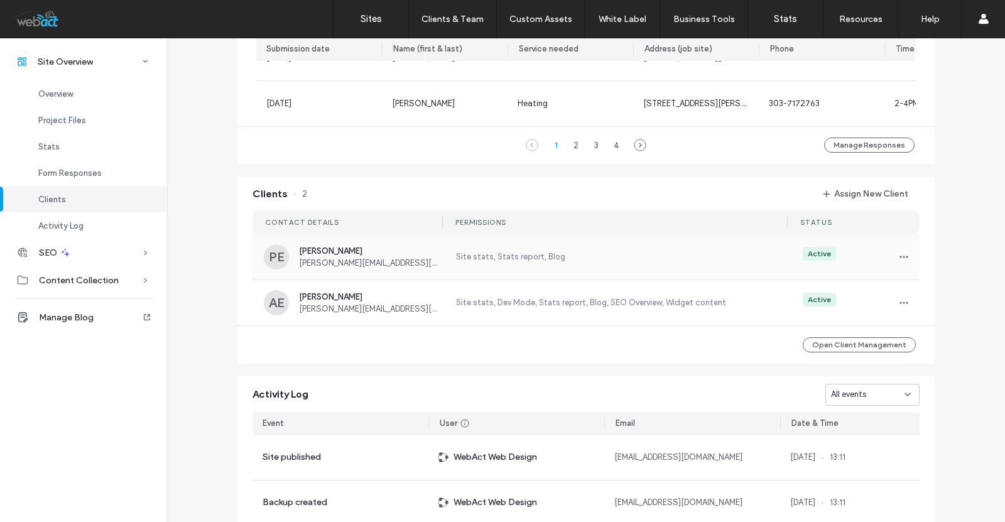
scroll to position [1046, 0]
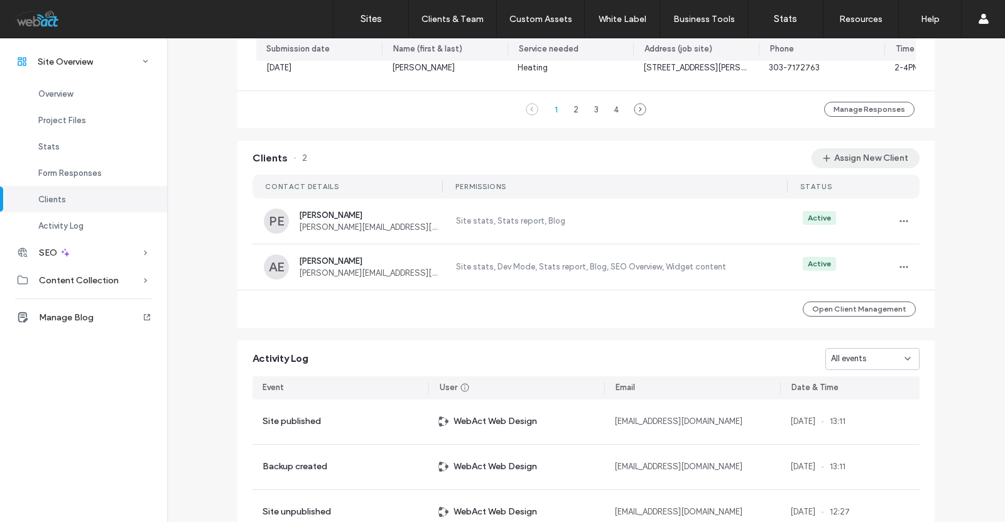
click at [877, 168] on button "Assign New Client" at bounding box center [865, 158] width 108 height 20
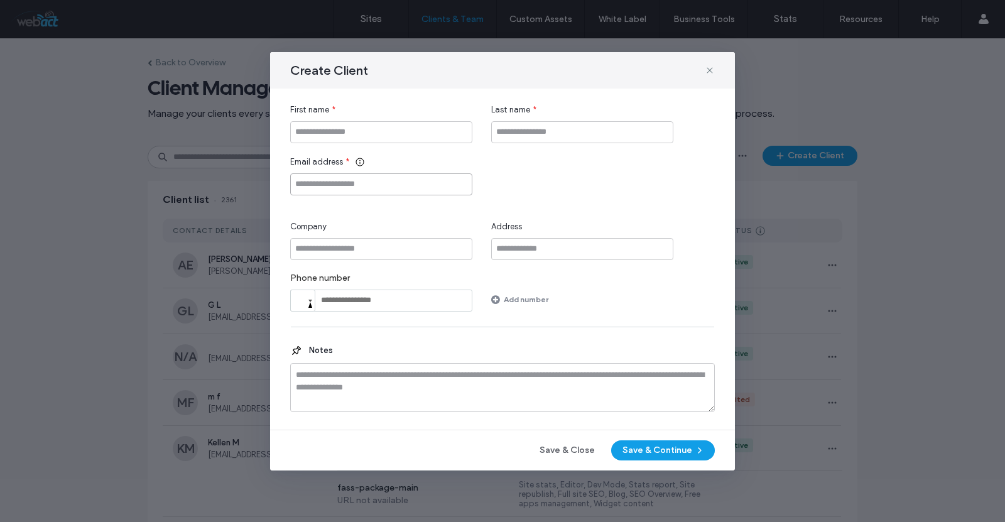
paste input "**********"
type input "**********"
click at [387, 135] on input "First name" at bounding box center [381, 132] width 182 height 22
type input "**"
type input "***"
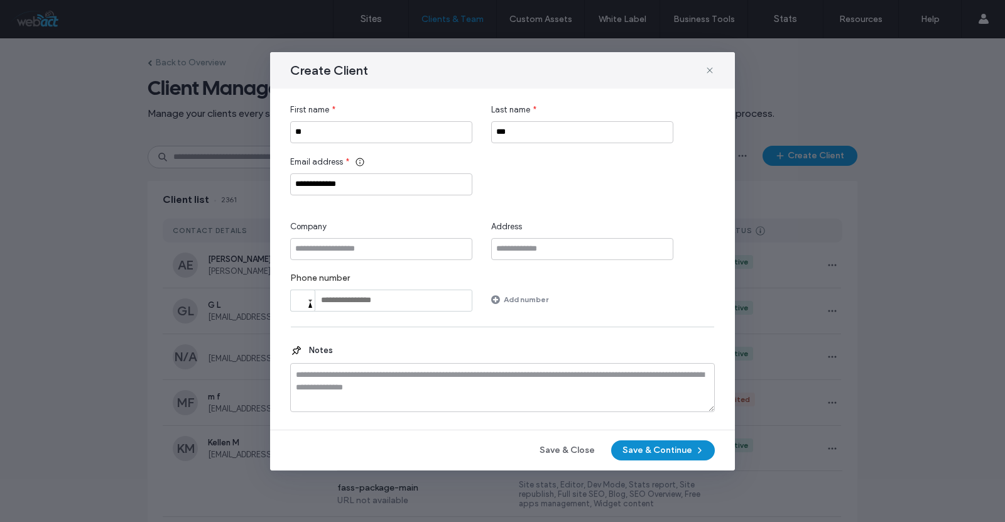
click at [670, 454] on button "Save & Continue" at bounding box center [663, 450] width 104 height 20
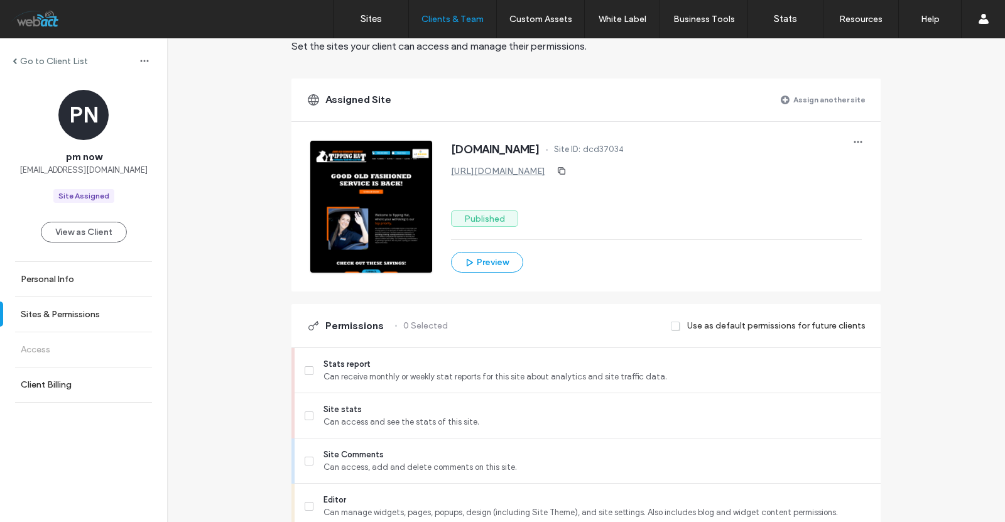
scroll to position [209, 0]
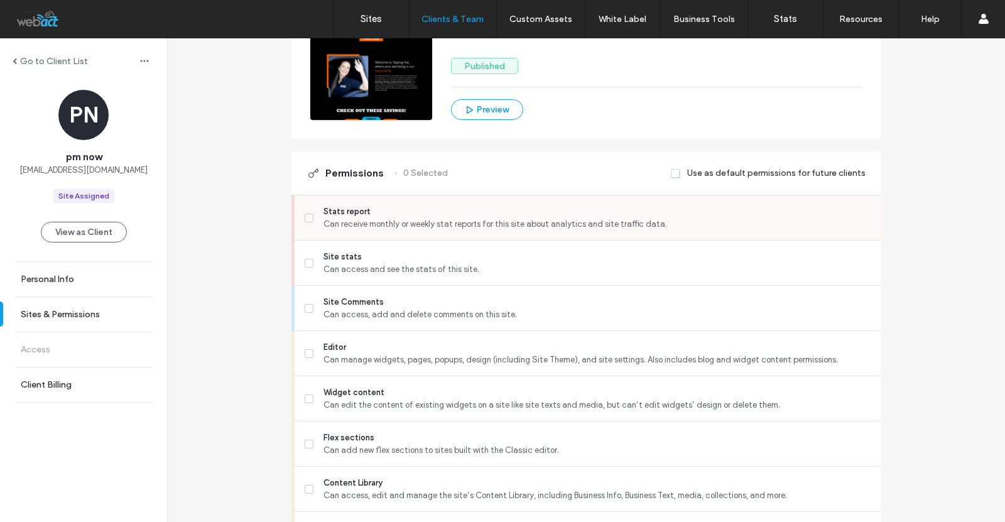
click at [305, 214] on span at bounding box center [309, 218] width 9 height 9
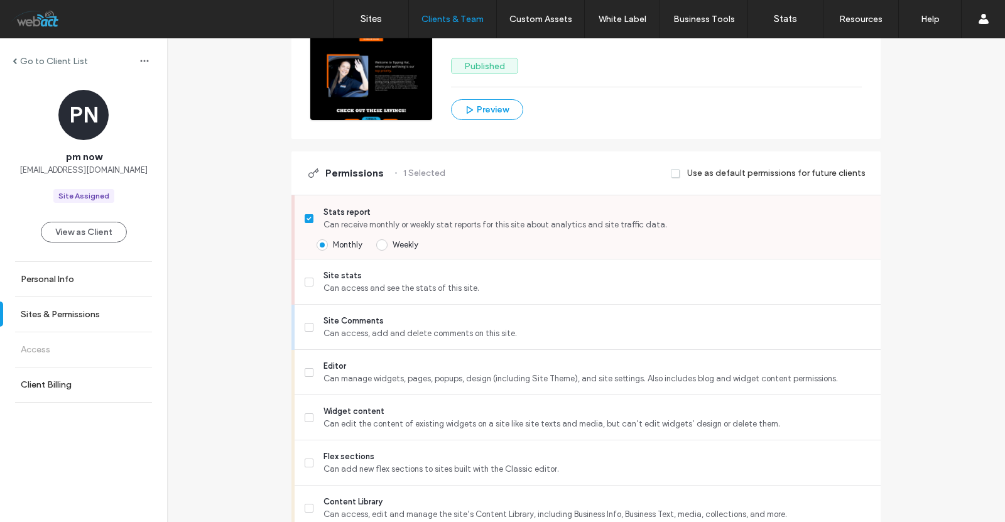
click at [307, 218] on span at bounding box center [309, 218] width 9 height 9
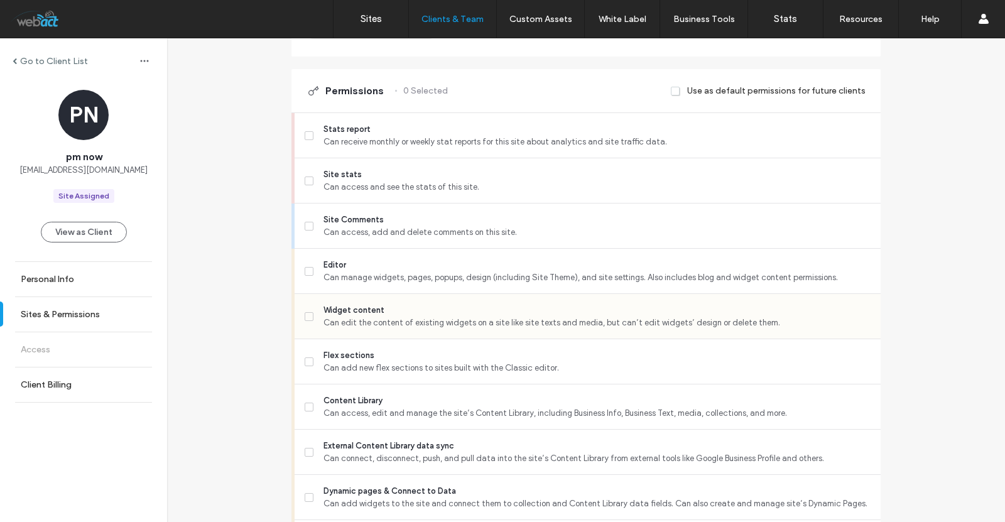
scroll to position [293, 0]
click at [305, 267] on span at bounding box center [309, 270] width 9 height 9
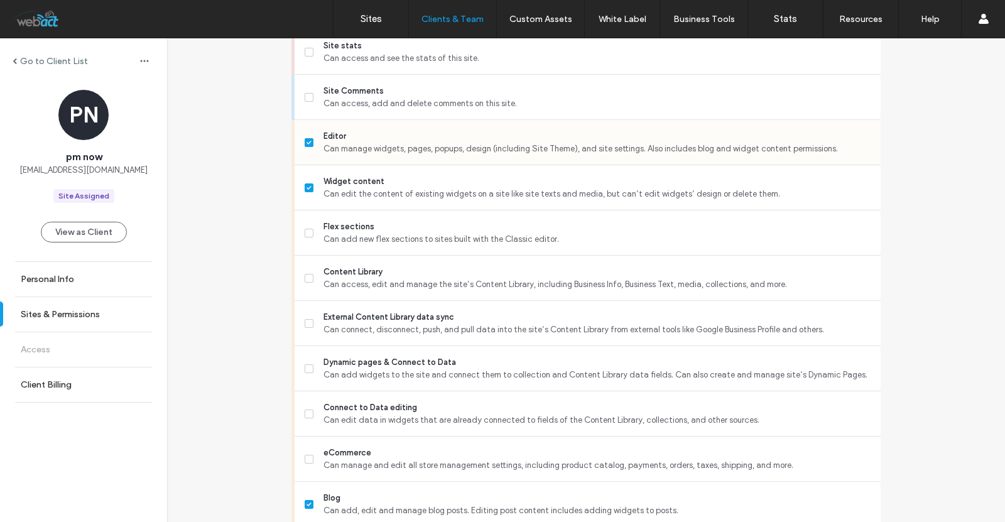
scroll to position [377, 0]
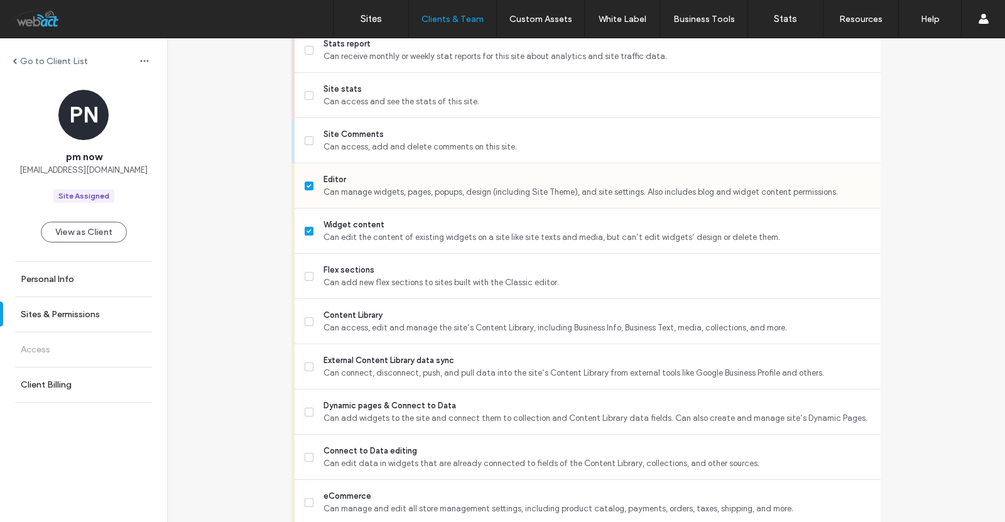
click at [305, 181] on label "Editor Can manage widgets, pages, popups, design (including Site Theme), and si…" at bounding box center [588, 185] width 566 height 25
click at [305, 227] on span at bounding box center [309, 231] width 9 height 9
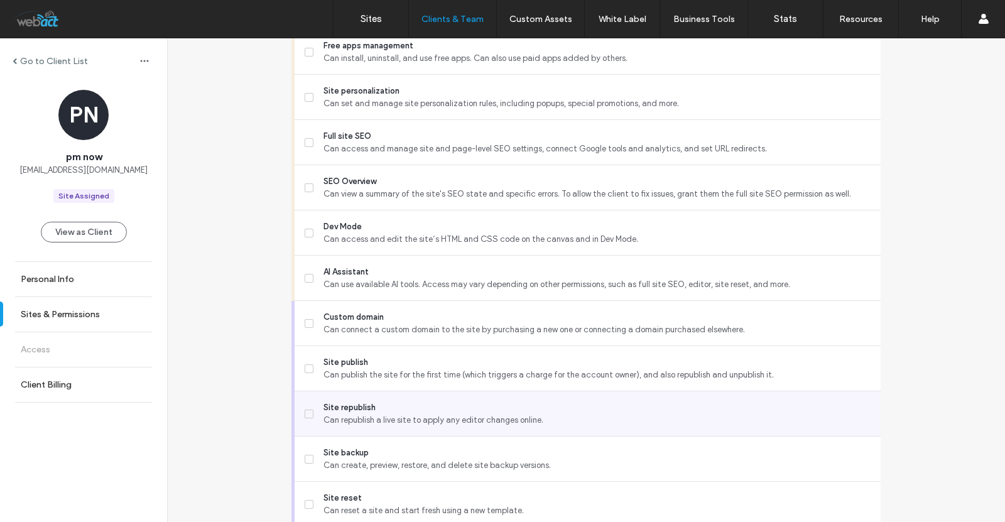
scroll to position [1013, 0]
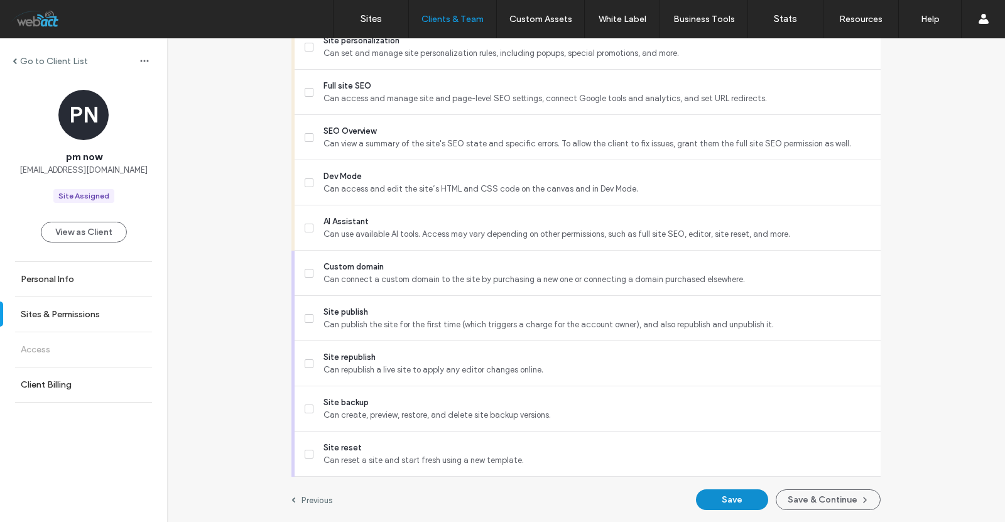
click at [730, 500] on button "Save" at bounding box center [732, 499] width 72 height 21
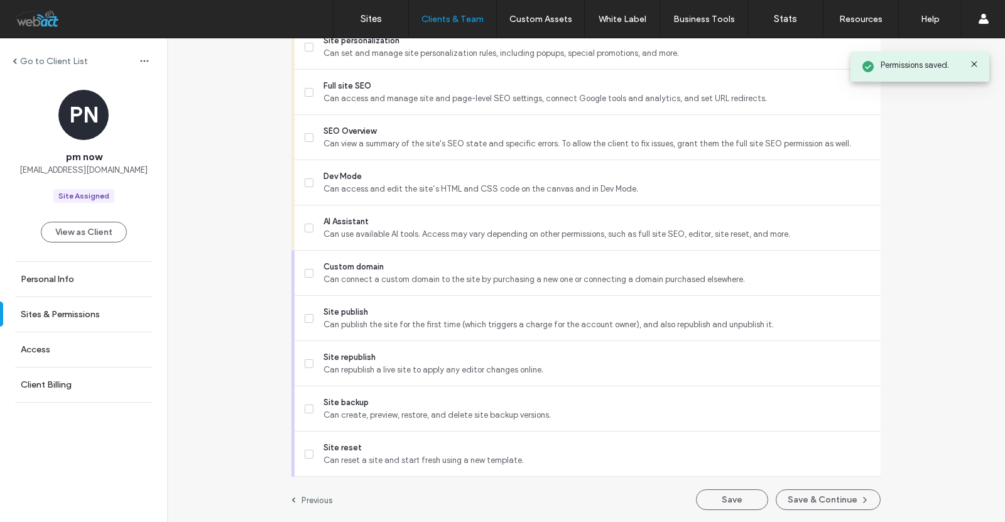
click at [804, 495] on button "Save & Continue" at bounding box center [828, 499] width 105 height 21
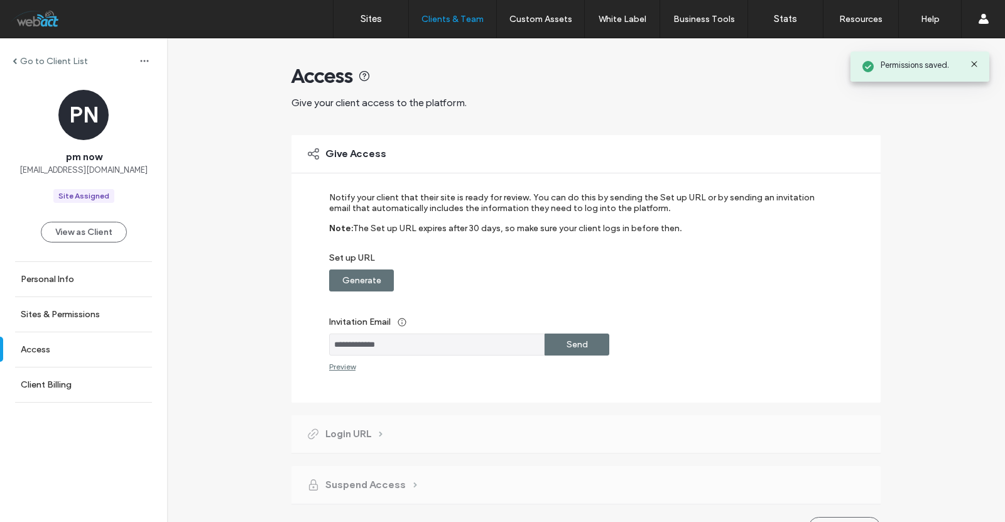
drag, startPoint x: 568, startPoint y: 350, endPoint x: 468, endPoint y: 254, distance: 138.6
click at [568, 350] on label "Send" at bounding box center [576, 344] width 21 height 23
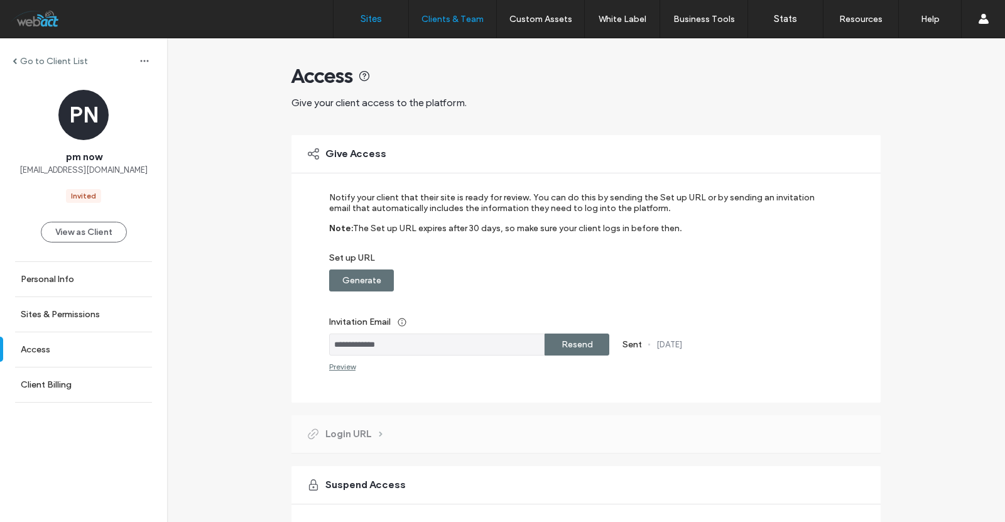
click at [379, 15] on label "Sites" at bounding box center [370, 18] width 21 height 11
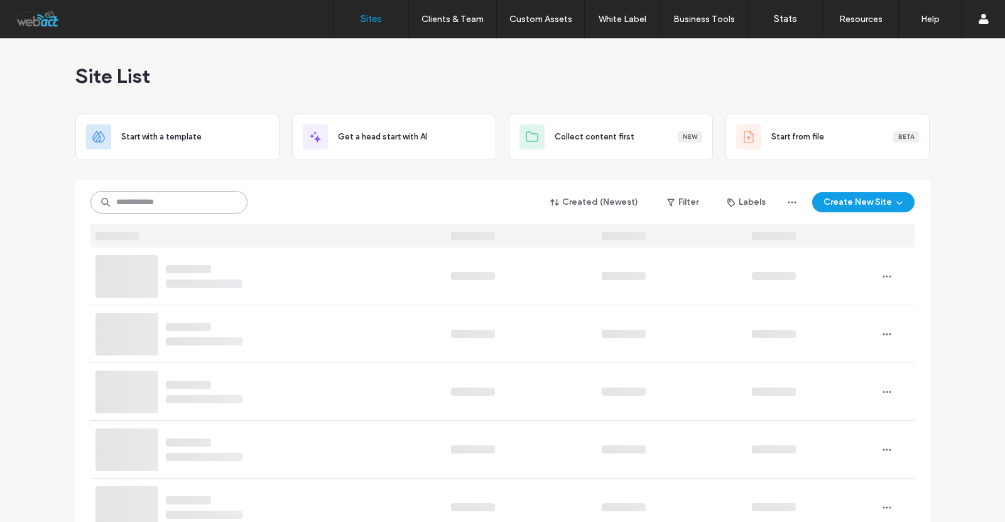
click at [151, 197] on input at bounding box center [168, 202] width 157 height 23
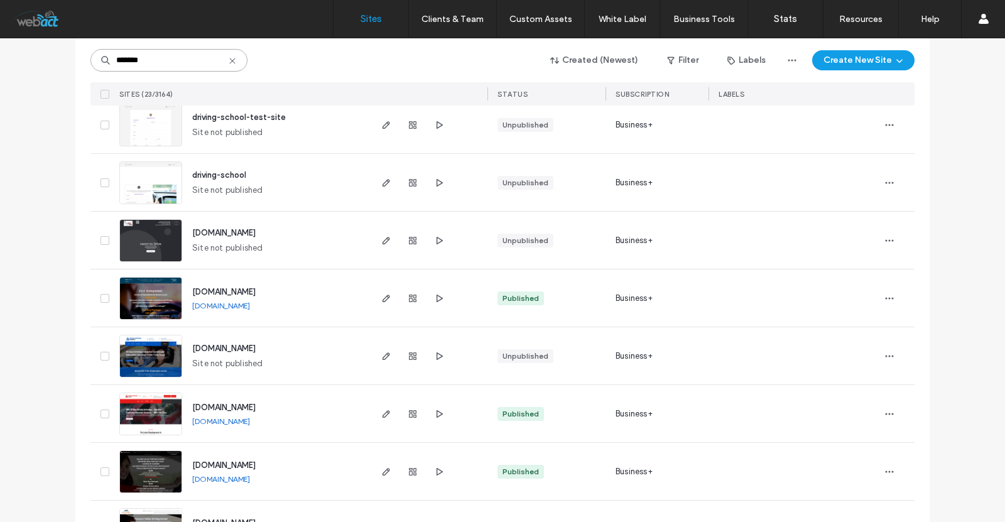
scroll to position [251, 0]
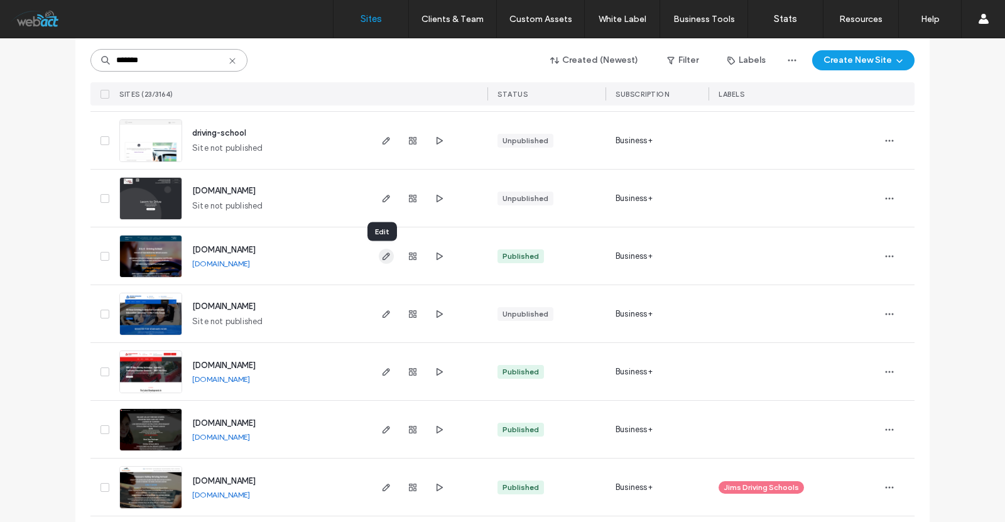
type input "*******"
click at [382, 256] on use "button" at bounding box center [386, 256] width 8 height 8
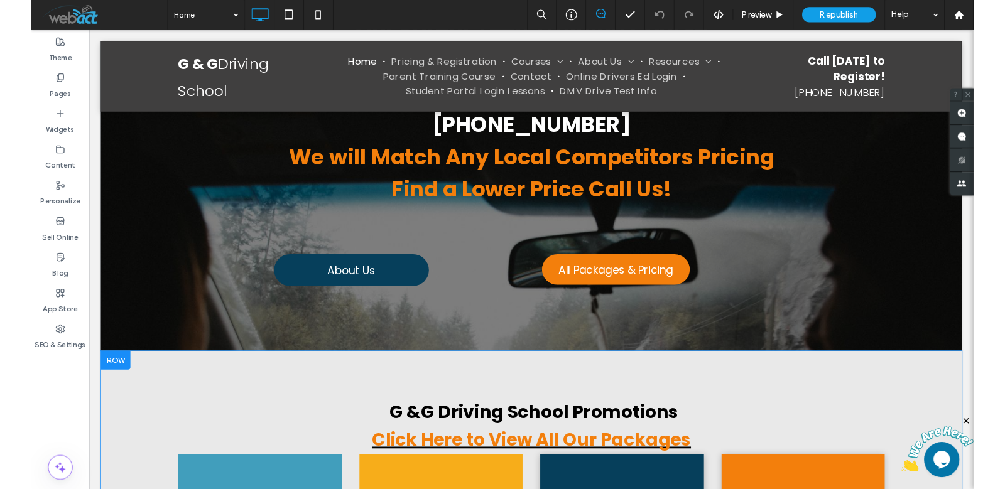
scroll to position [711, 0]
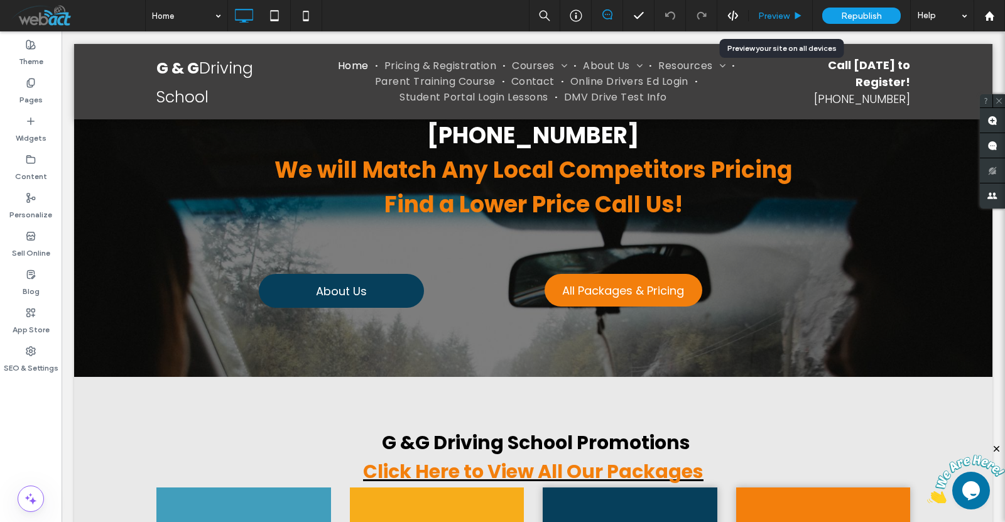
click at [774, 14] on span "Preview" at bounding box center [773, 16] width 31 height 11
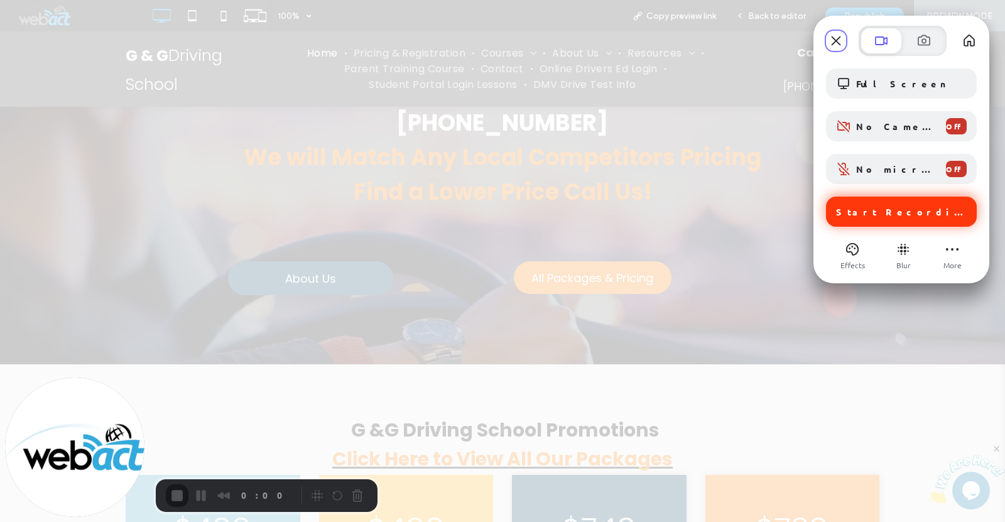
click at [879, 221] on div "Start Recording" at bounding box center [901, 212] width 151 height 30
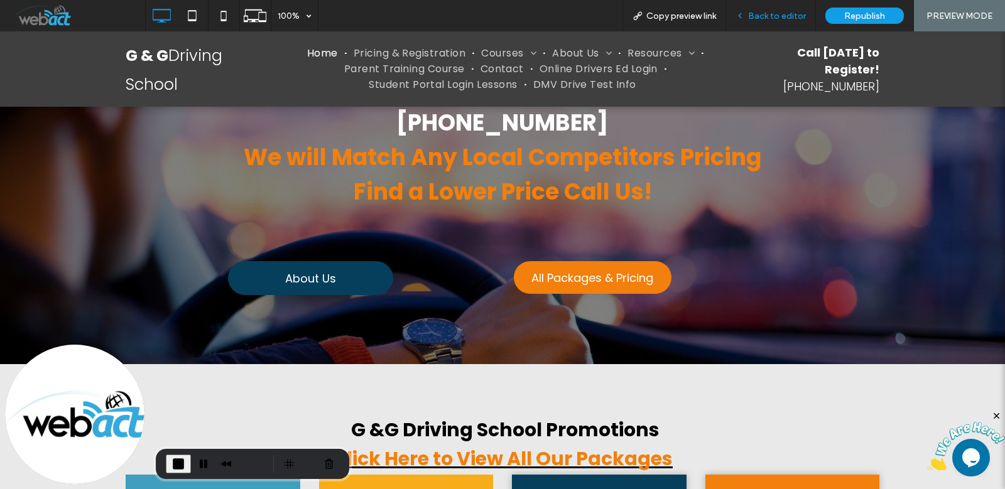
click at [776, 22] on div "Back to editor" at bounding box center [771, 15] width 90 height 31
click at [751, 14] on span "Back to editor" at bounding box center [777, 16] width 58 height 11
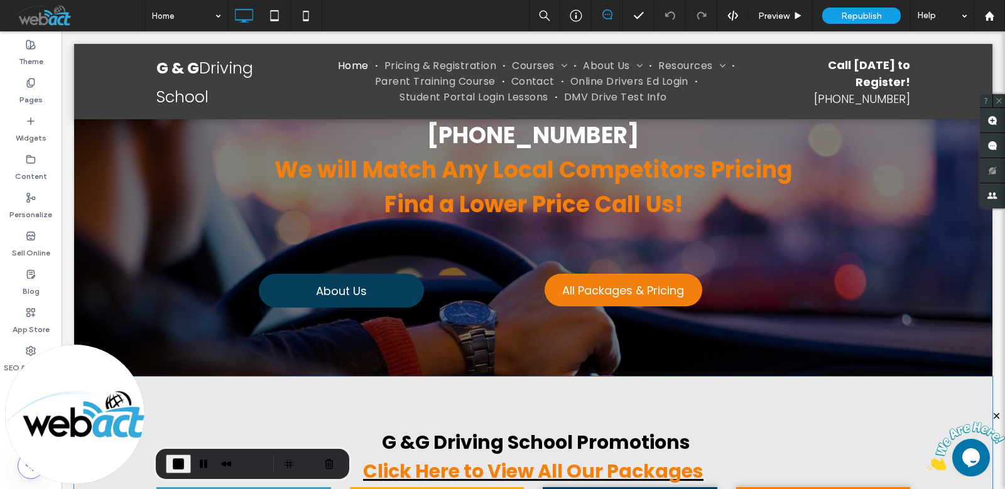
scroll to position [754, 0]
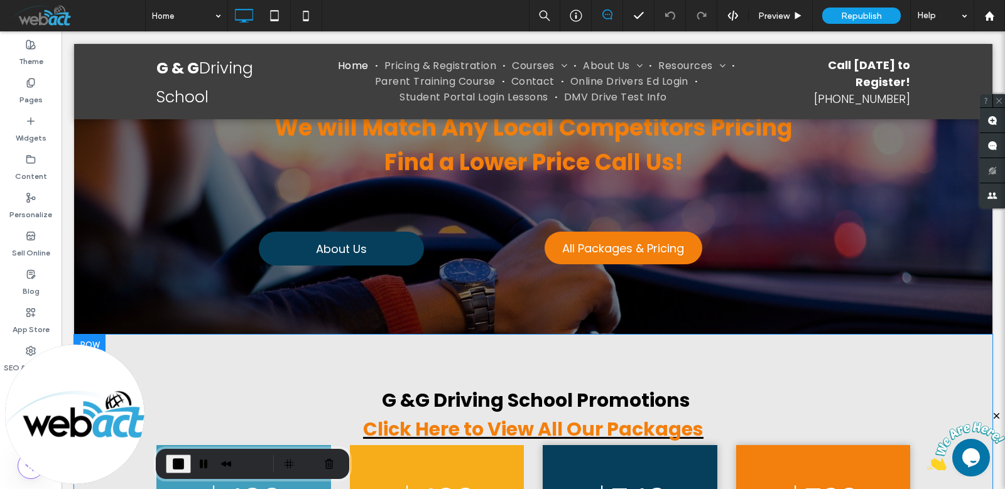
click at [103, 335] on div at bounding box center [89, 345] width 31 height 20
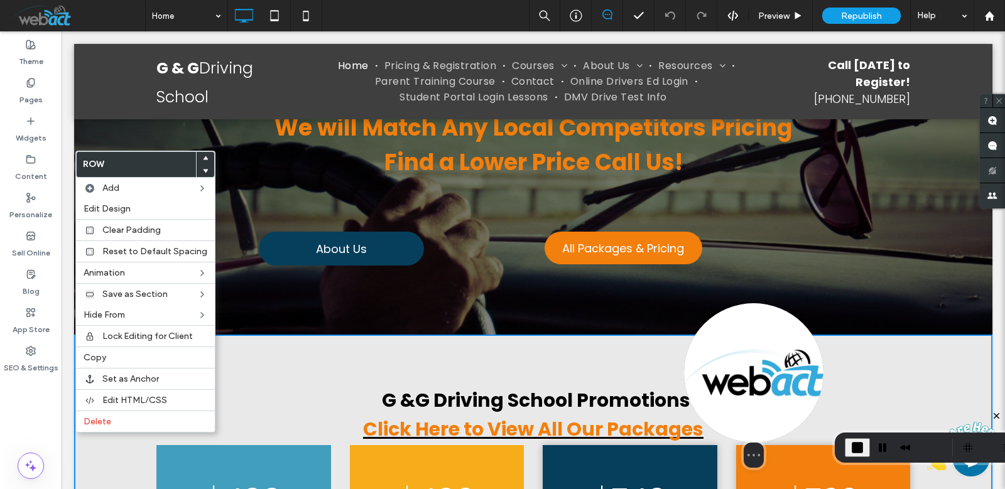
drag, startPoint x: 82, startPoint y: 423, endPoint x: 760, endPoint y: 408, distance: 679.0
click at [760, 408] on img at bounding box center [753, 372] width 139 height 139
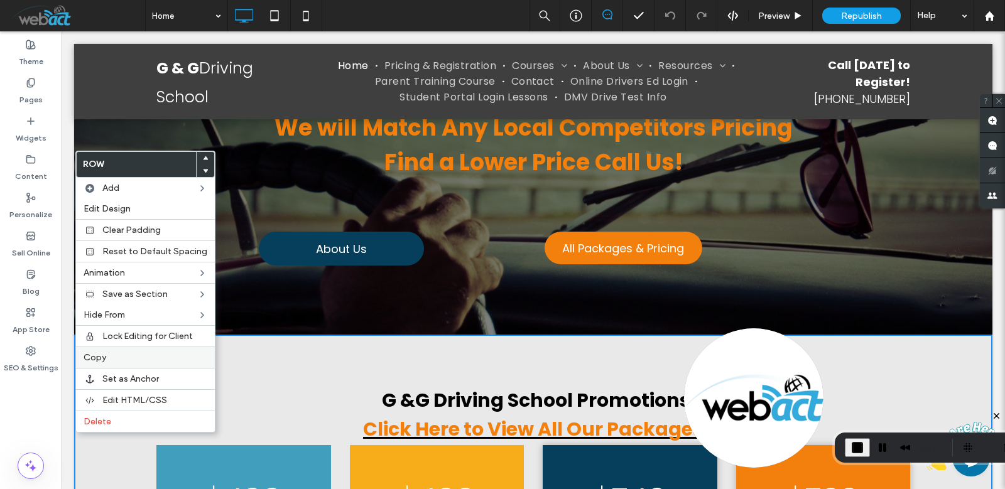
click at [100, 360] on span "Copy" at bounding box center [95, 357] width 23 height 11
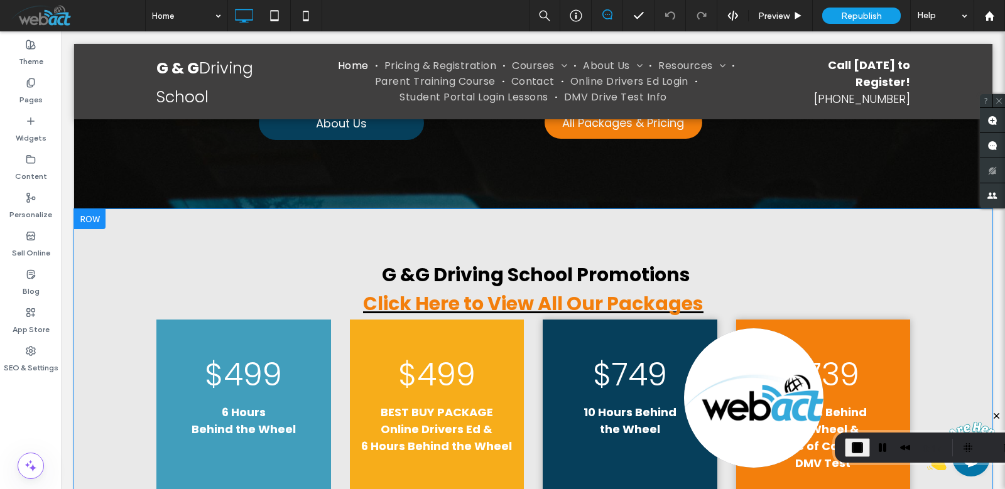
scroll to position [711, 0]
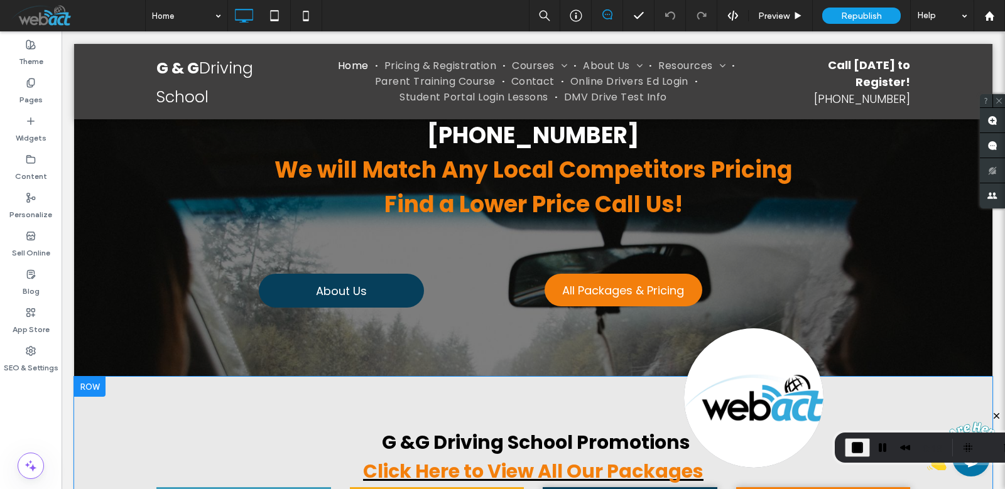
click at [95, 377] on div at bounding box center [89, 387] width 31 height 20
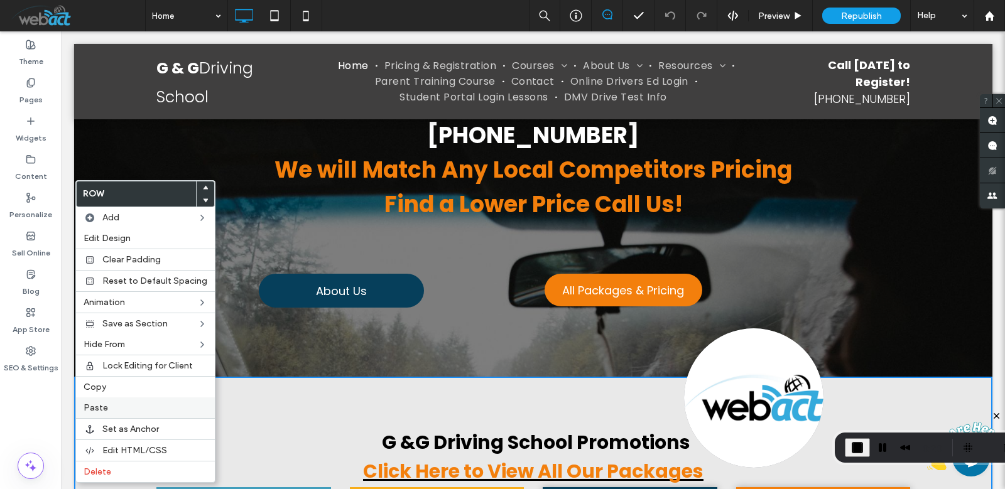
click at [95, 406] on span "Paste" at bounding box center [96, 408] width 24 height 11
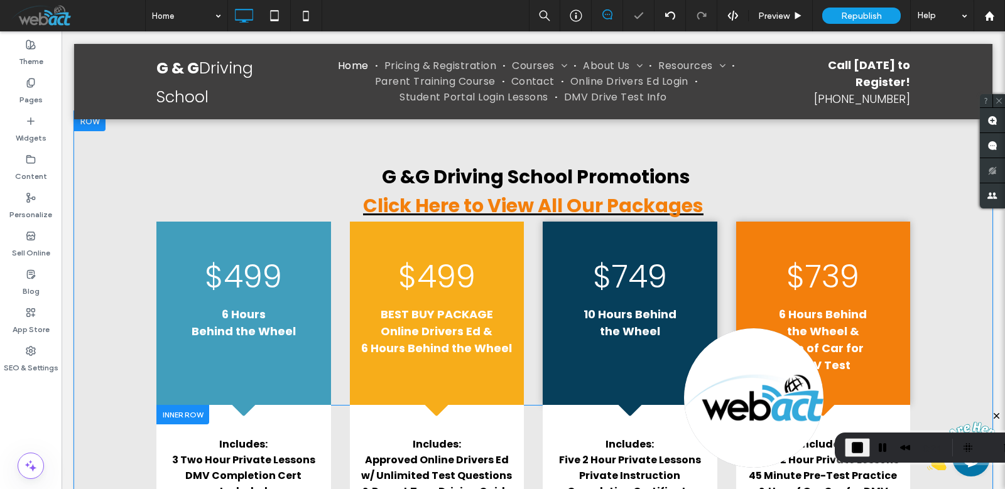
scroll to position [1130, 0]
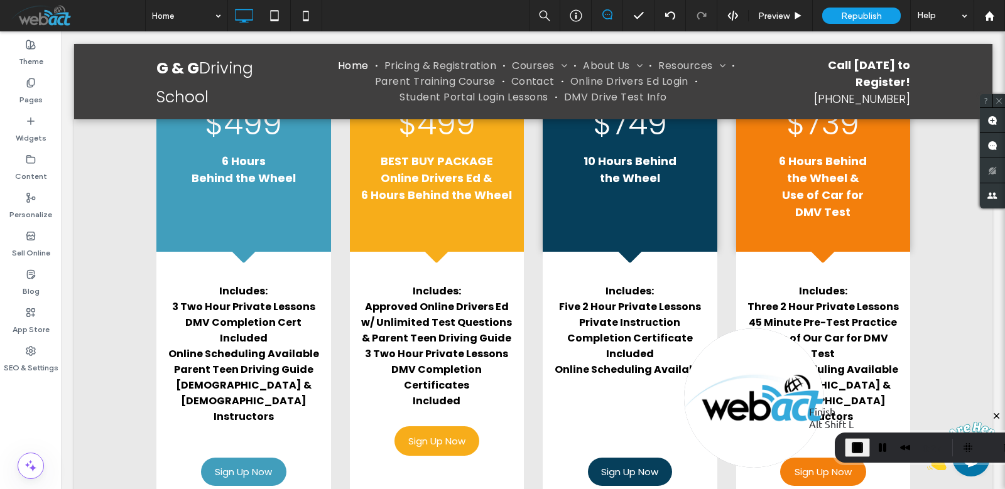
click at [854, 446] on span "End Recording" at bounding box center [857, 447] width 15 height 15
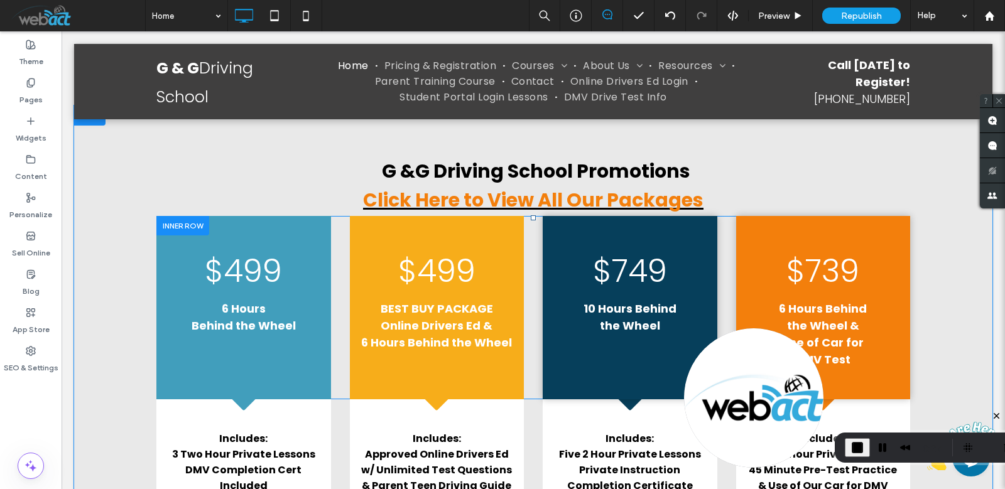
scroll to position [879, 0]
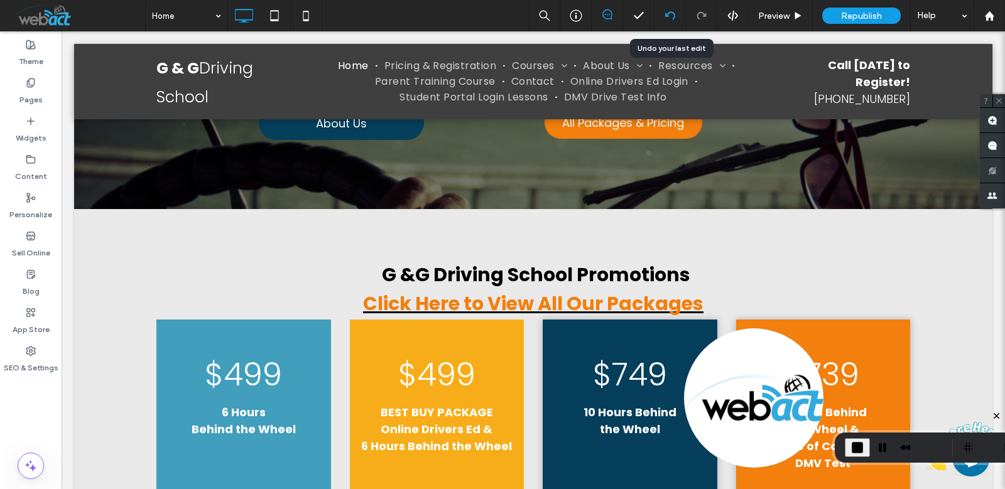
click at [674, 17] on div at bounding box center [669, 16] width 31 height 10
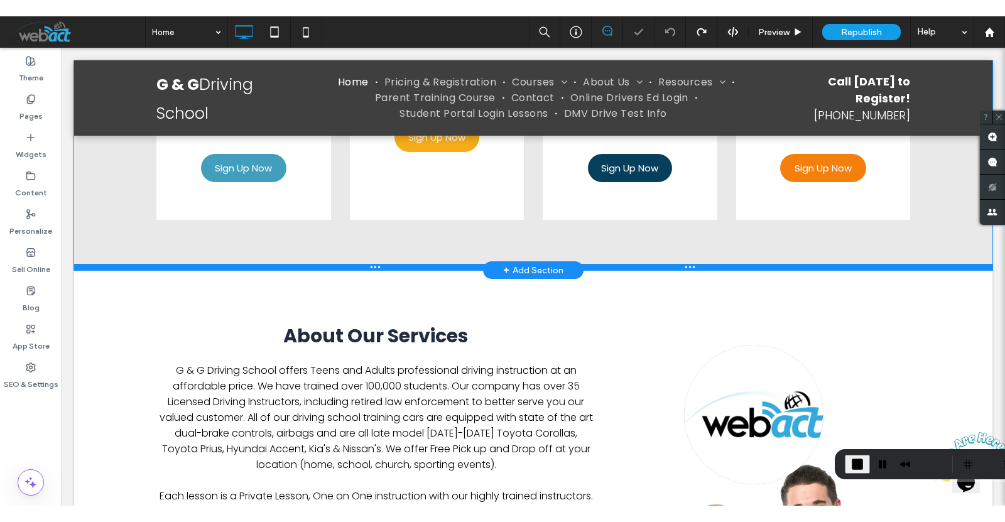
scroll to position [1453, 0]
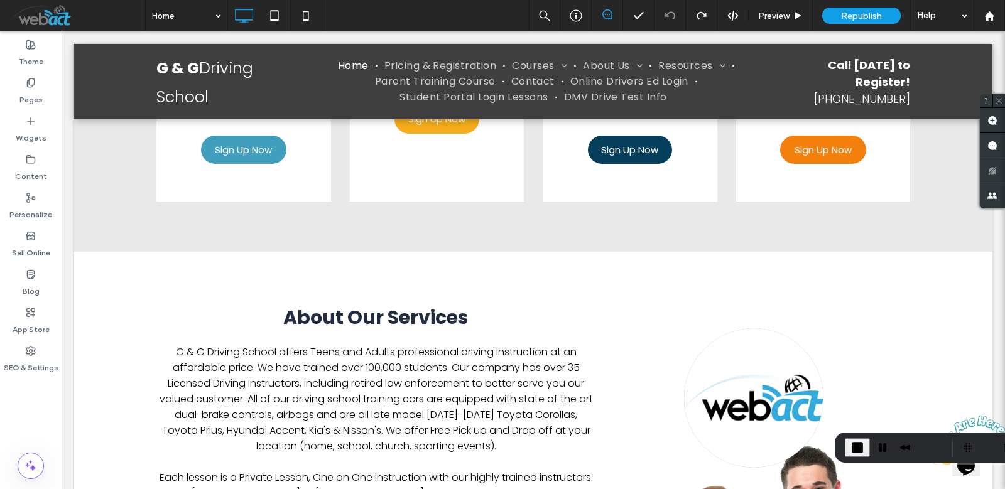
click at [860, 445] on span "End Recording" at bounding box center [857, 447] width 15 height 15
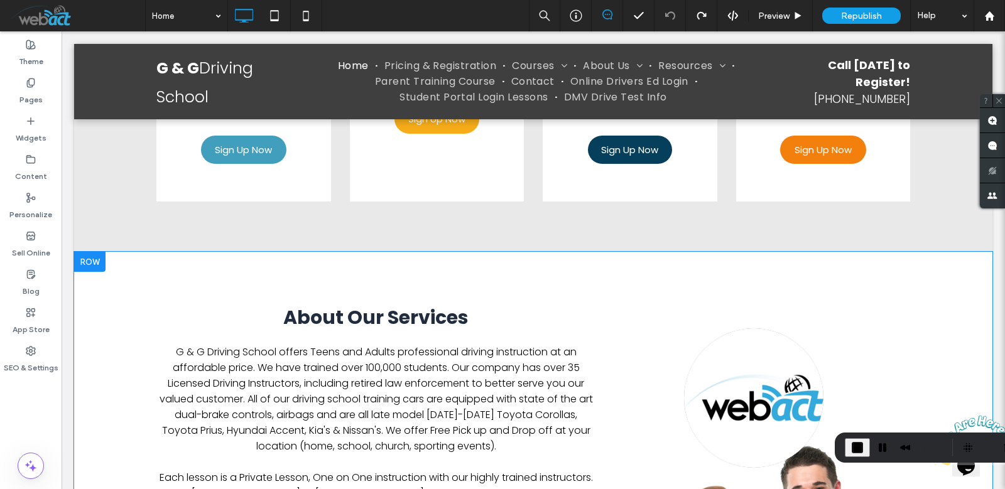
click at [832, 419] on div "Click To Paste" at bounding box center [753, 477] width 314 height 350
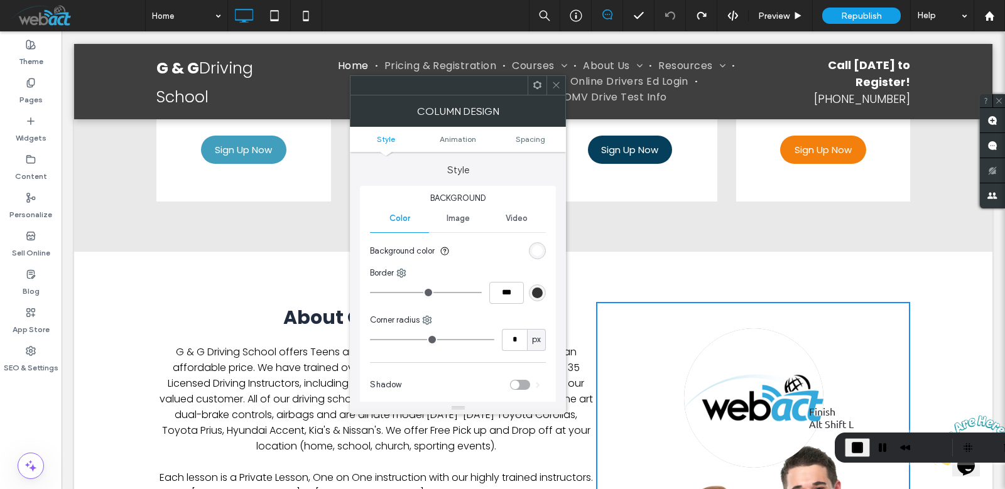
click at [857, 448] on span "End Recording" at bounding box center [857, 447] width 15 height 15
click at [554, 84] on icon at bounding box center [555, 84] width 9 height 9
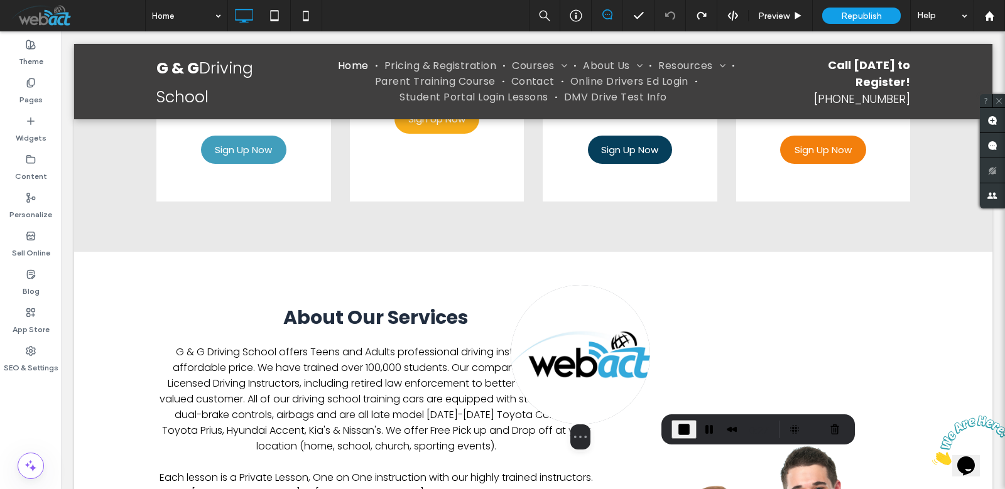
drag, startPoint x: 760, startPoint y: 404, endPoint x: 500, endPoint y: 378, distance: 260.7
click at [511, 378] on img at bounding box center [580, 354] width 139 height 139
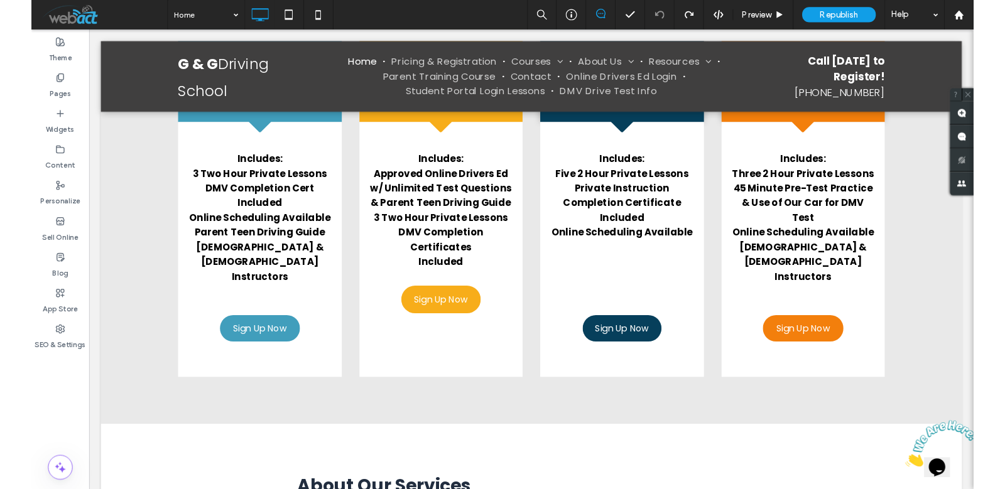
scroll to position [1201, 0]
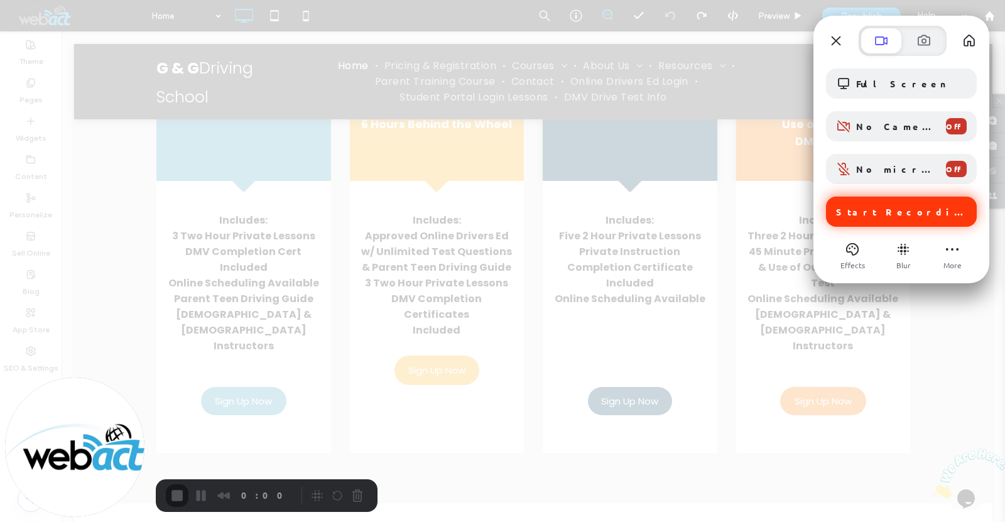
click at [863, 217] on div "Start Recording" at bounding box center [901, 212] width 151 height 30
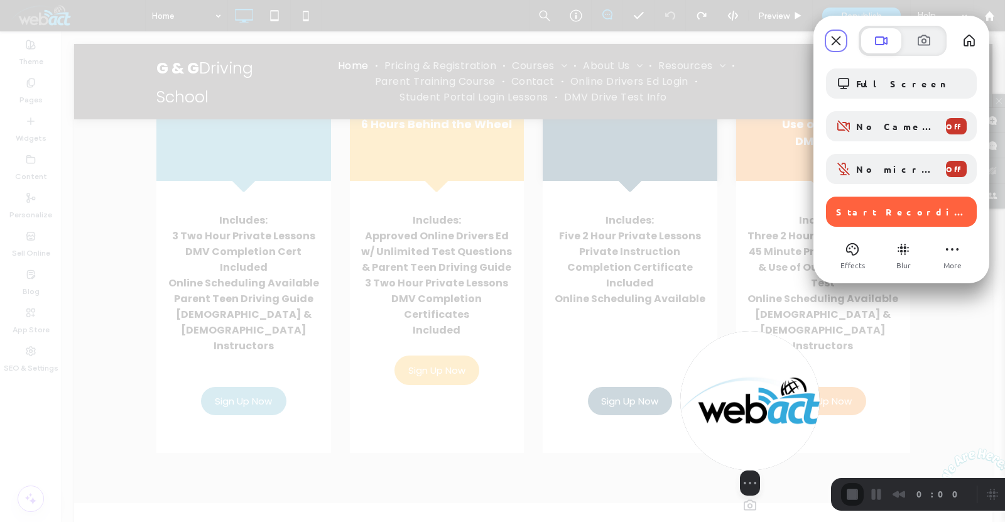
drag, startPoint x: 89, startPoint y: 445, endPoint x: 749, endPoint y: 452, distance: 660.0
click at [749, 452] on img at bounding box center [749, 400] width 139 height 139
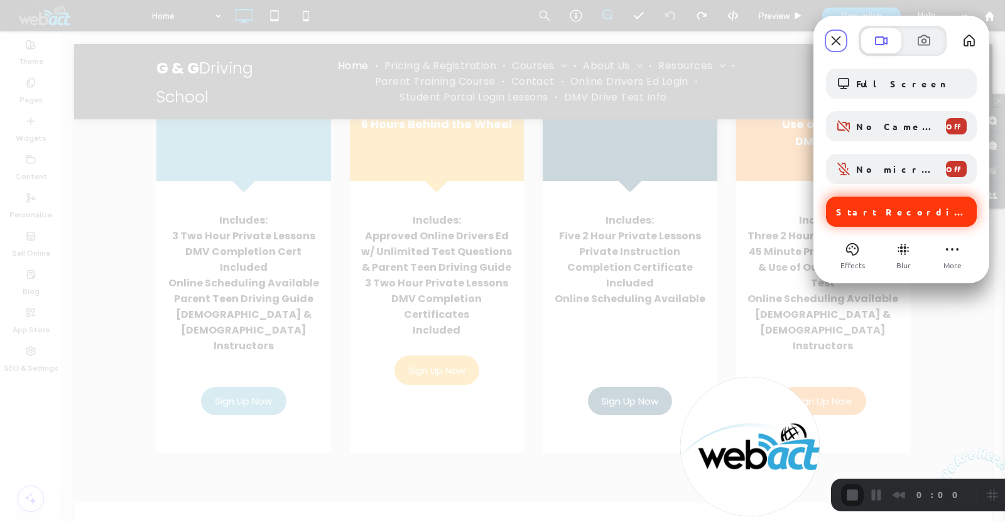
click at [884, 221] on div "Start Recording" at bounding box center [901, 212] width 151 height 30
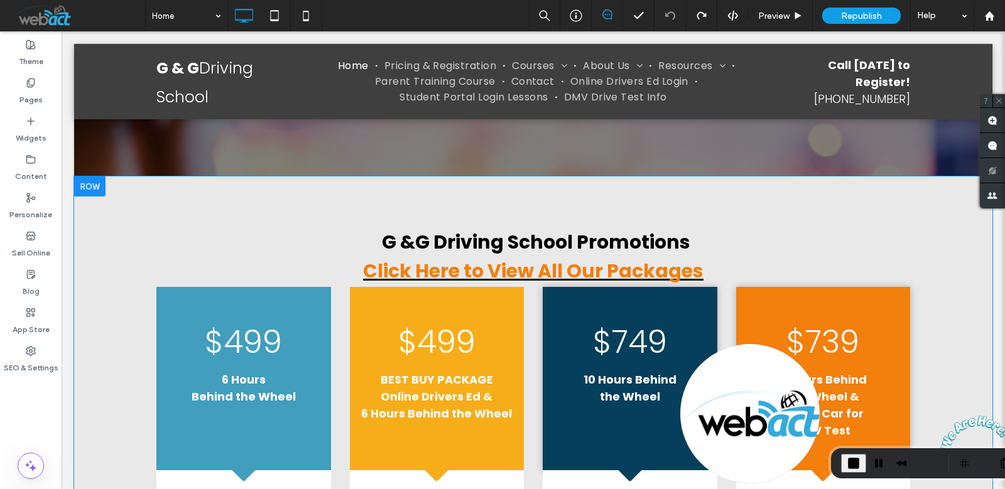
scroll to position [908, 0]
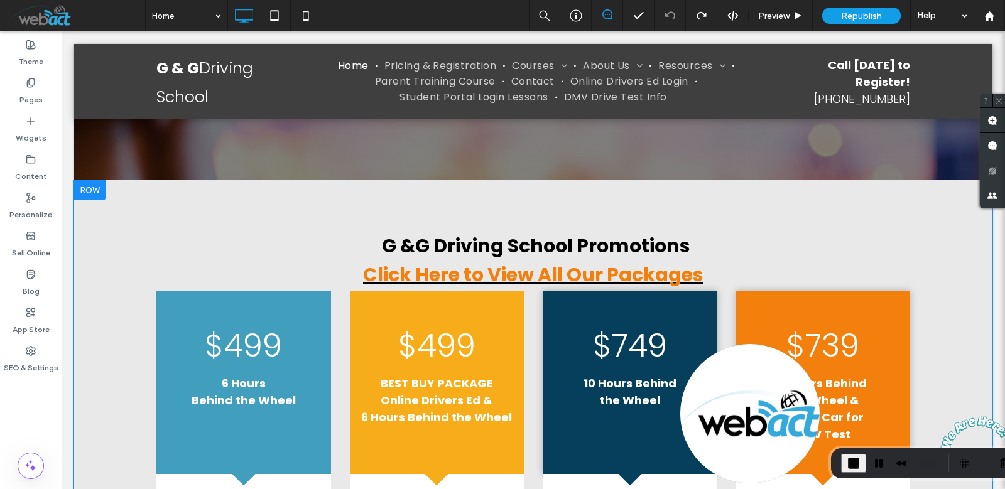
click at [90, 184] on div at bounding box center [89, 190] width 31 height 20
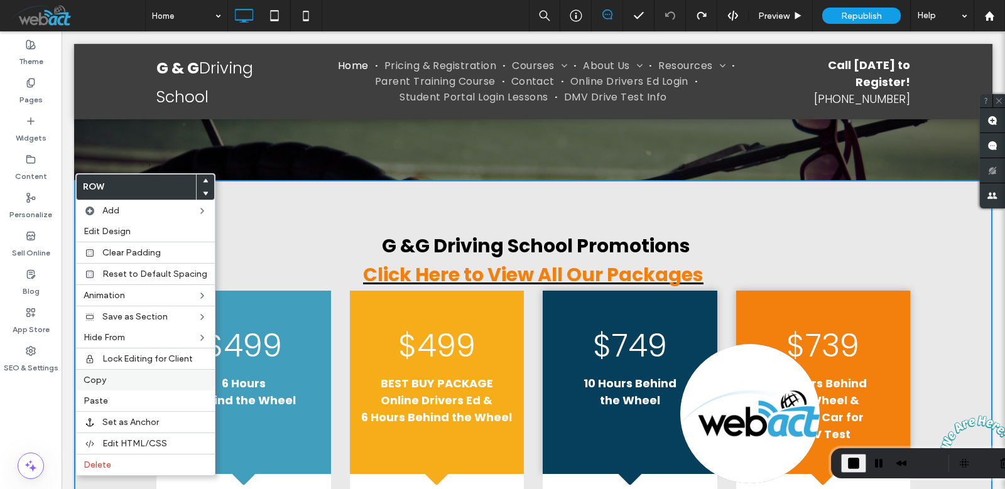
click at [109, 382] on label "Copy" at bounding box center [146, 380] width 124 height 11
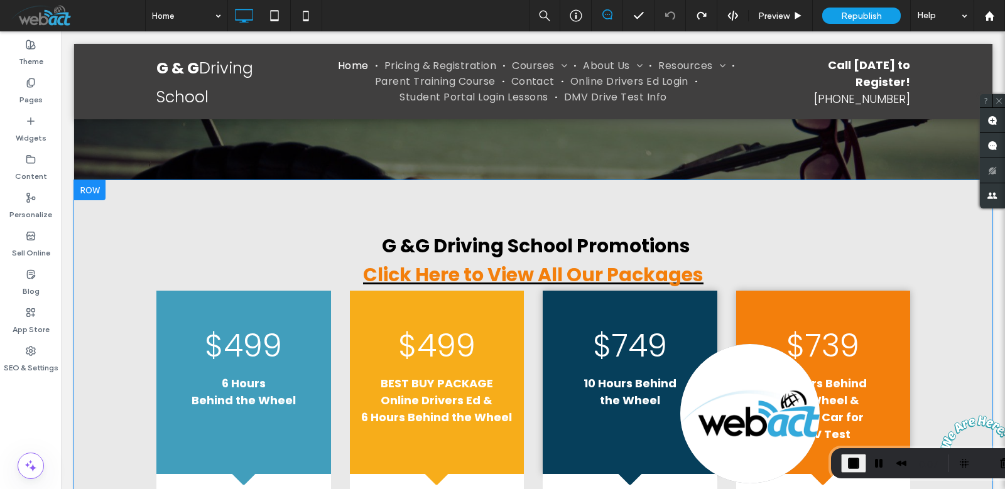
click at [97, 184] on div at bounding box center [89, 190] width 31 height 20
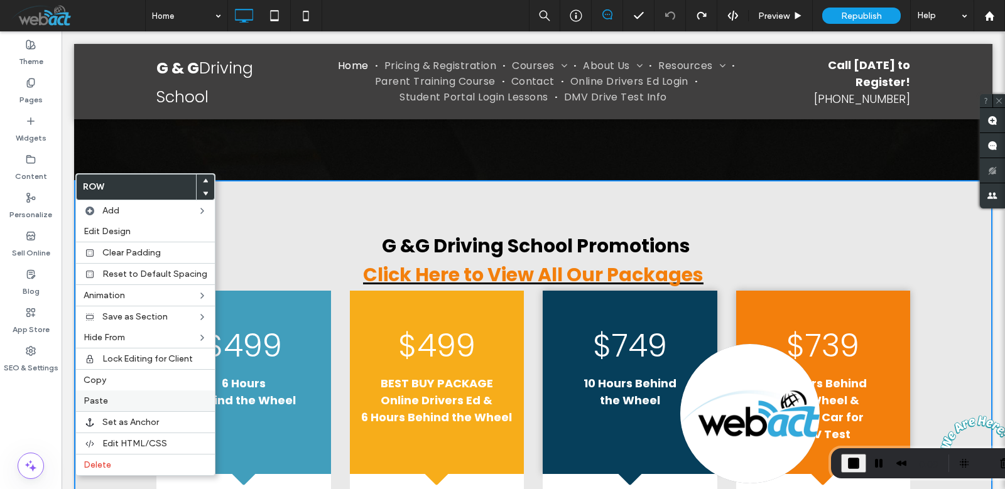
click at [114, 396] on label "Paste" at bounding box center [146, 401] width 124 height 11
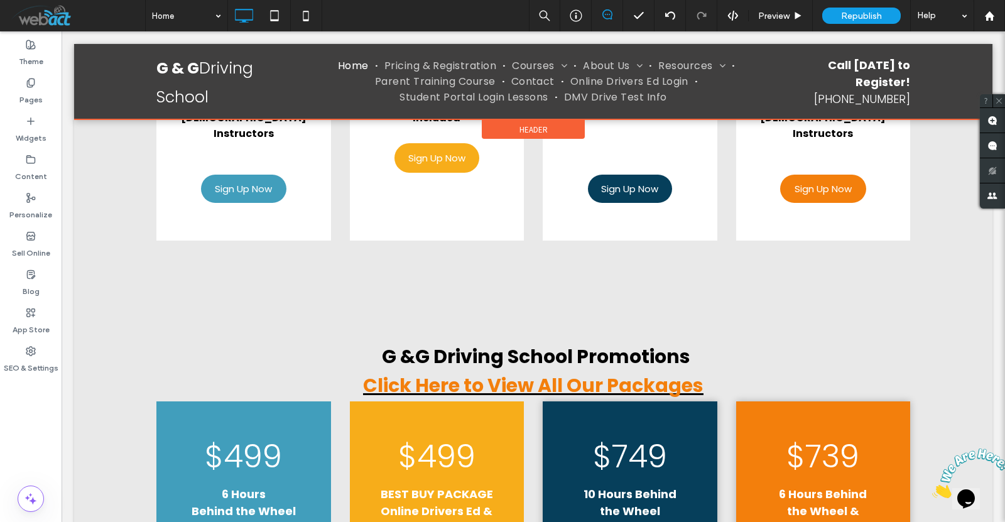
scroll to position [1369, 0]
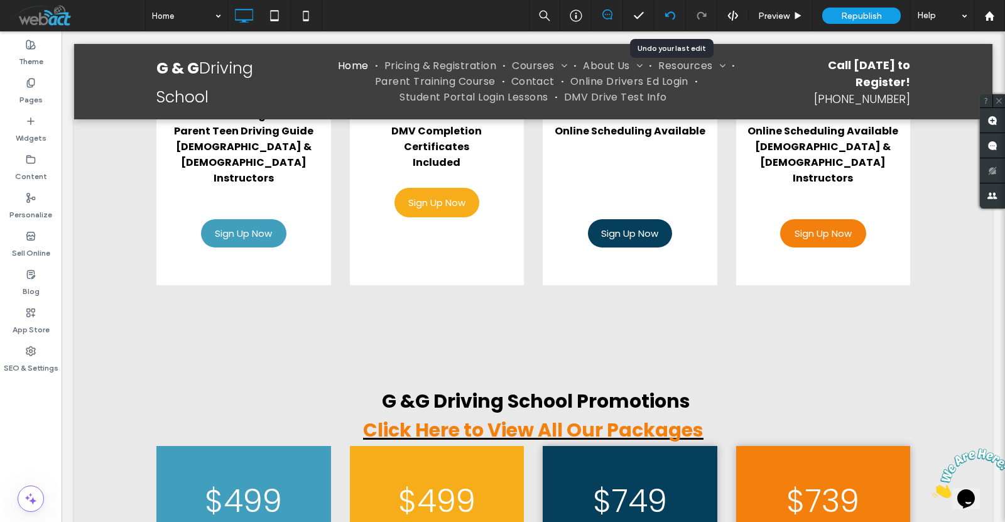
click at [670, 21] on div at bounding box center [669, 15] width 31 height 31
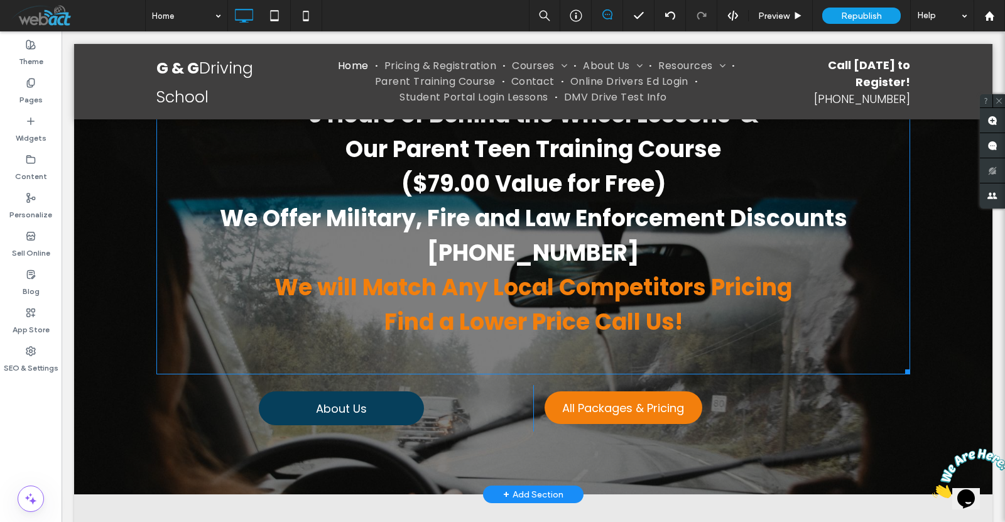
scroll to position [531, 0]
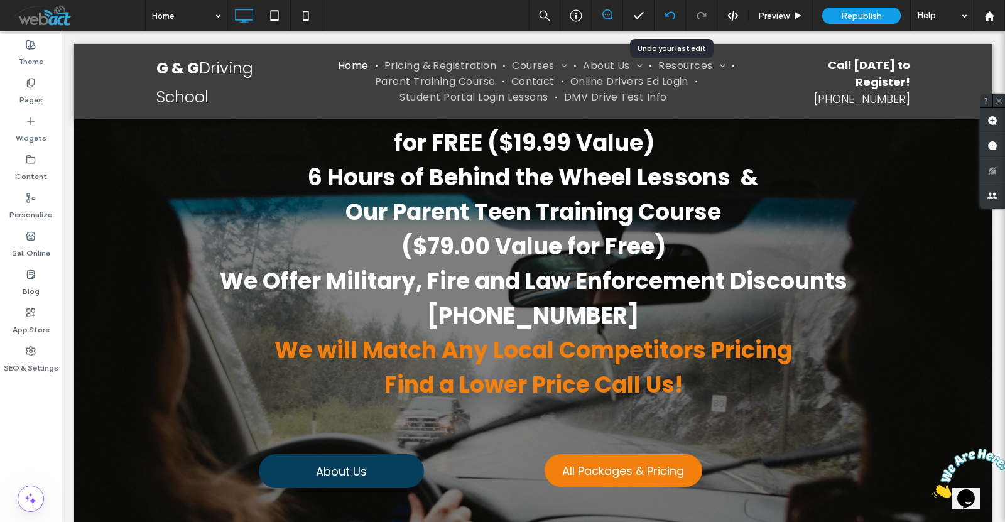
click at [663, 18] on div at bounding box center [669, 16] width 31 height 10
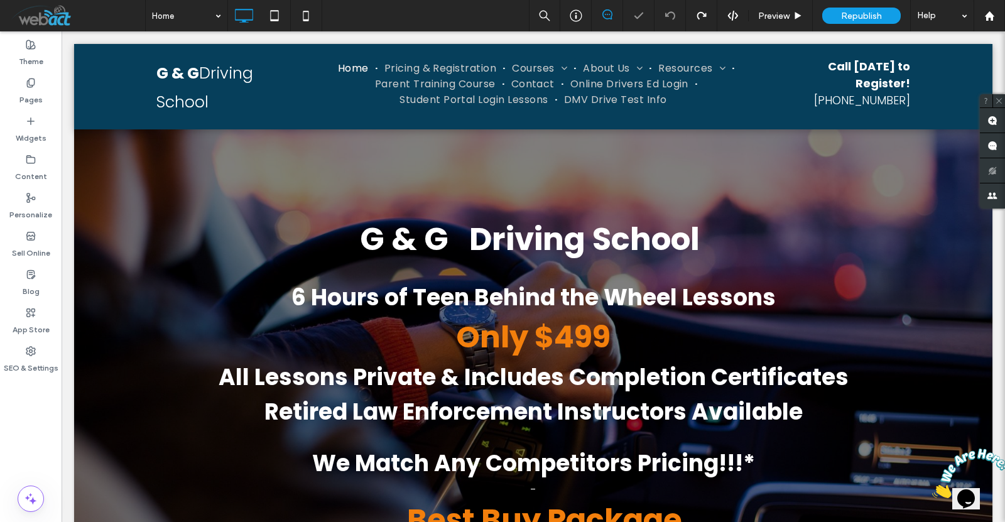
scroll to position [0, 0]
